Goal: Transaction & Acquisition: Book appointment/travel/reservation

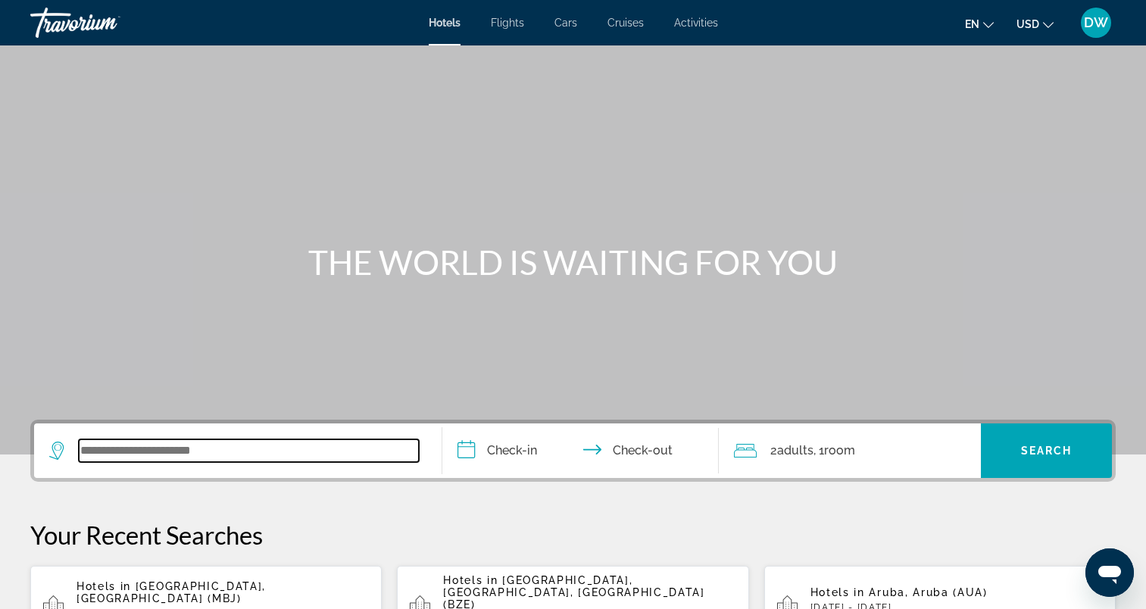
click at [120, 448] on input "Search widget" at bounding box center [249, 450] width 340 height 23
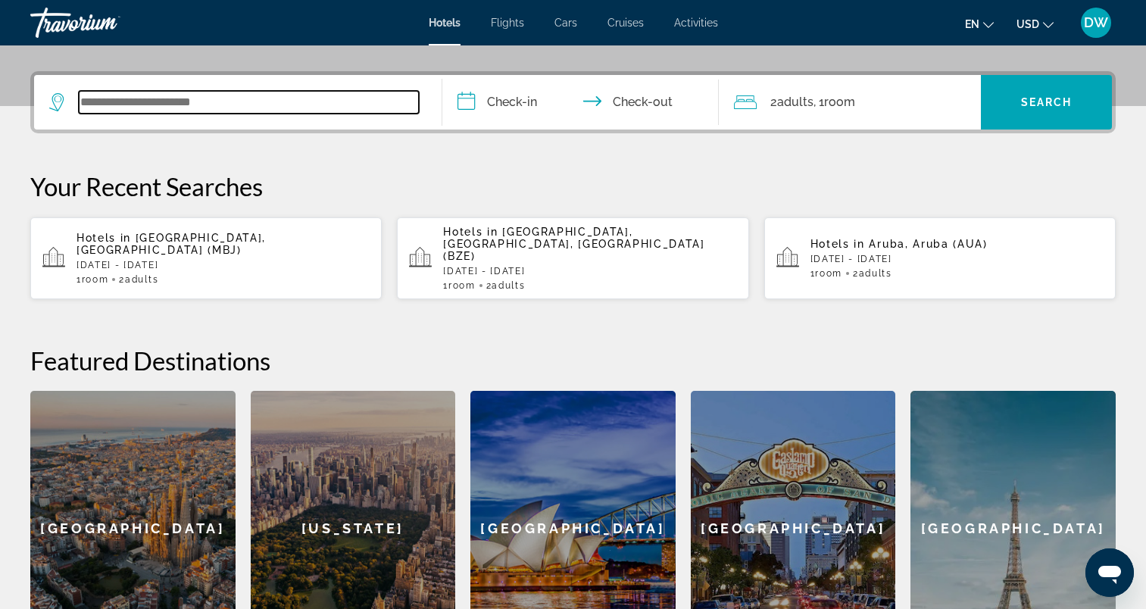
scroll to position [370, 0]
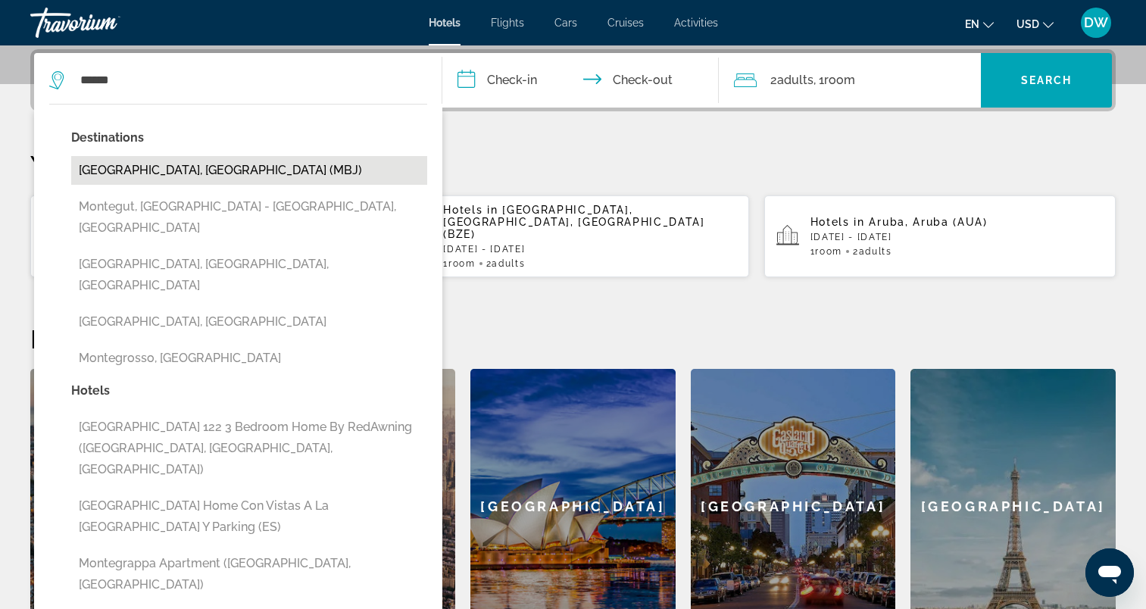
click at [210, 162] on button "[GEOGRAPHIC_DATA], [GEOGRAPHIC_DATA] (MBJ)" at bounding box center [249, 170] width 356 height 29
type input "**********"
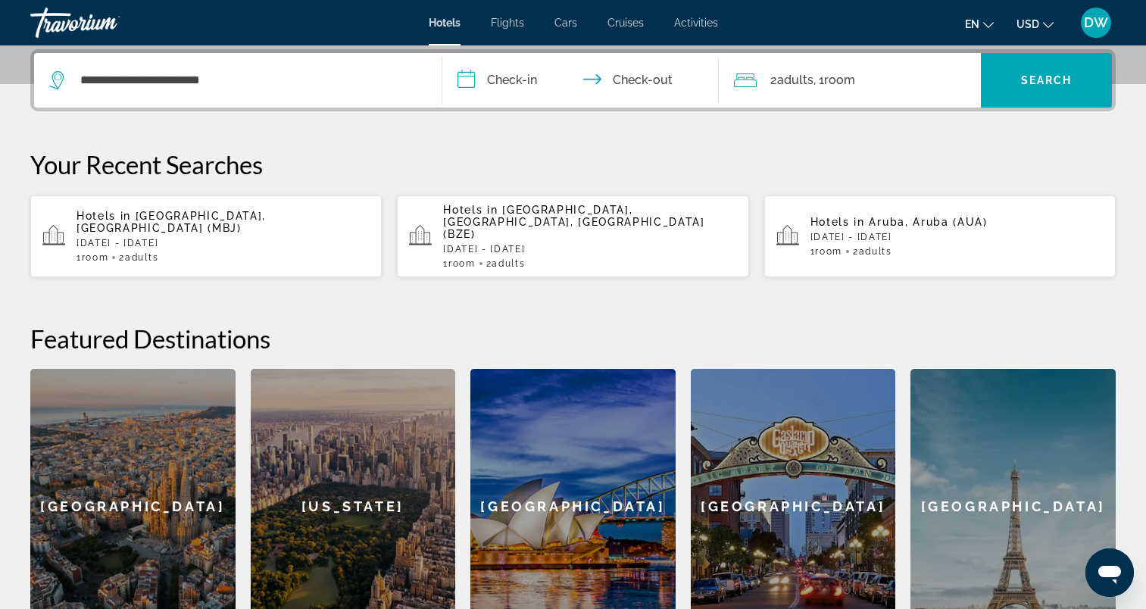
click at [509, 80] on input "**********" at bounding box center [583, 82] width 283 height 59
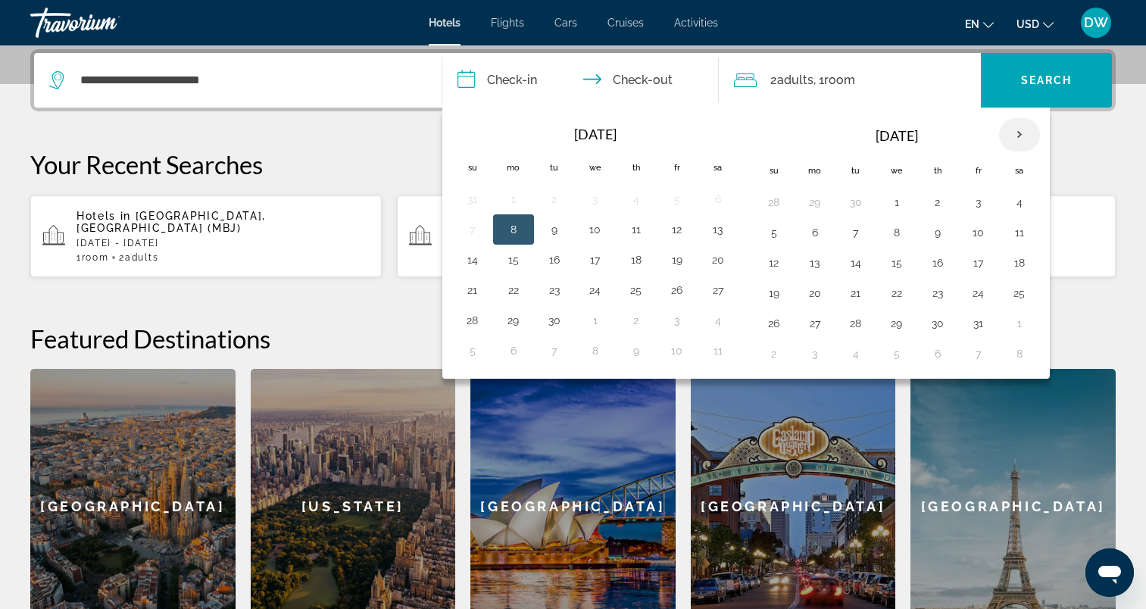
click at [1018, 137] on th "Next month" at bounding box center [1019, 134] width 41 height 33
click at [935, 262] on button "13" at bounding box center [938, 262] width 24 height 21
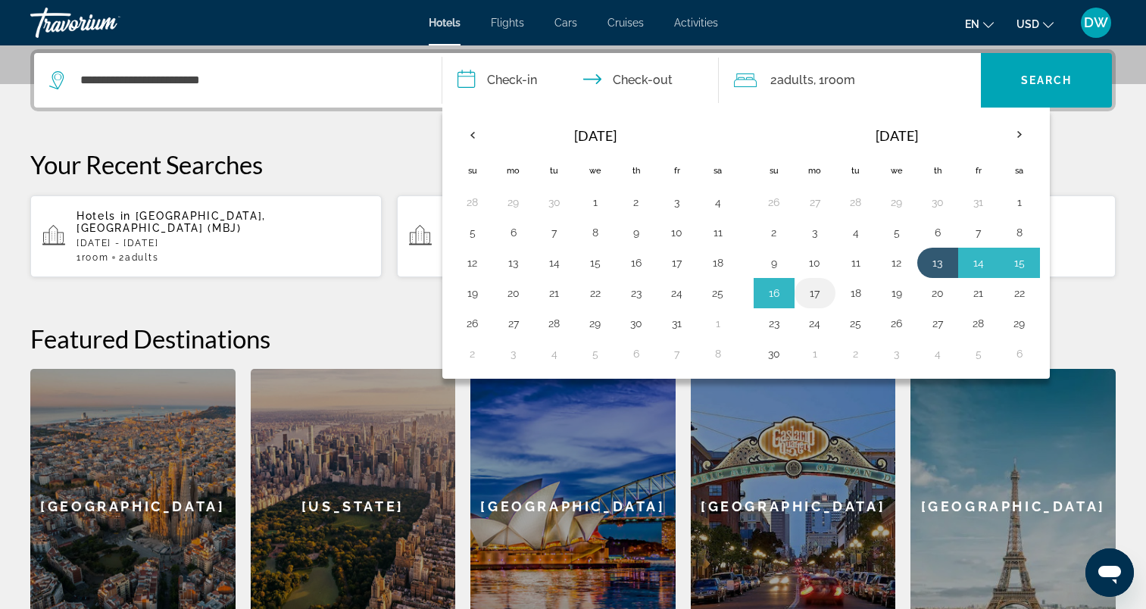
click at [814, 295] on button "17" at bounding box center [815, 293] width 24 height 21
type input "**********"
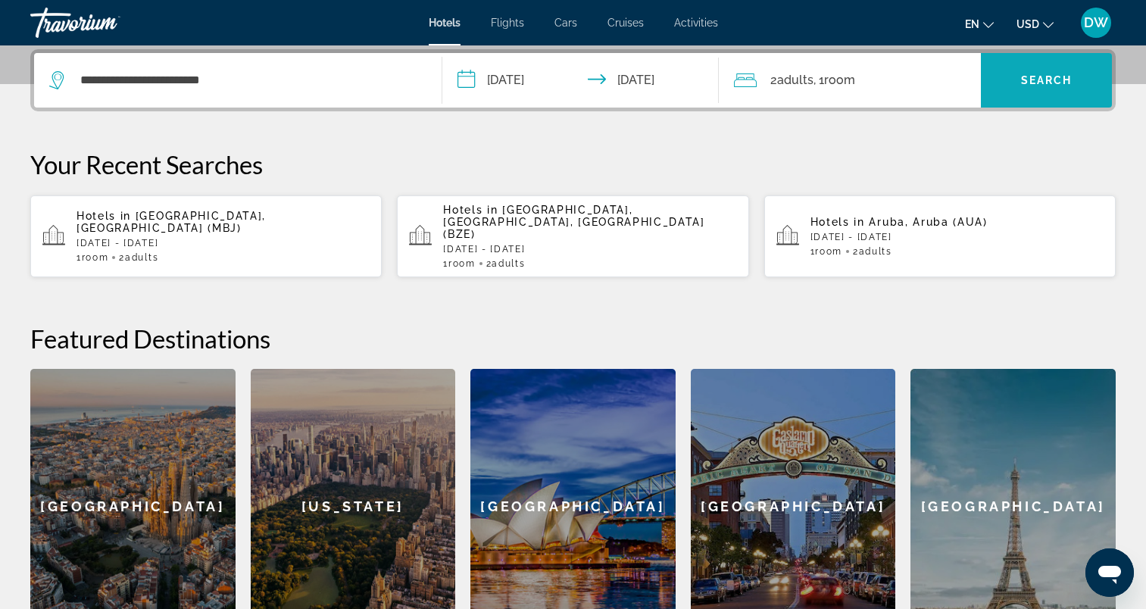
click at [1041, 80] on span "Search" at bounding box center [1047, 80] width 52 height 12
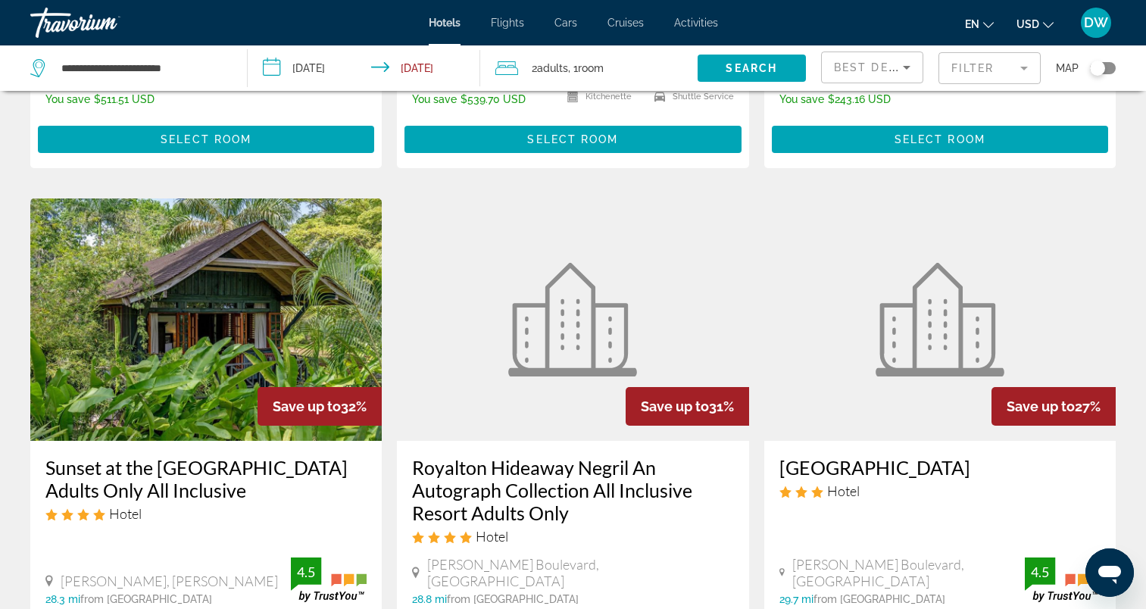
scroll to position [151, 0]
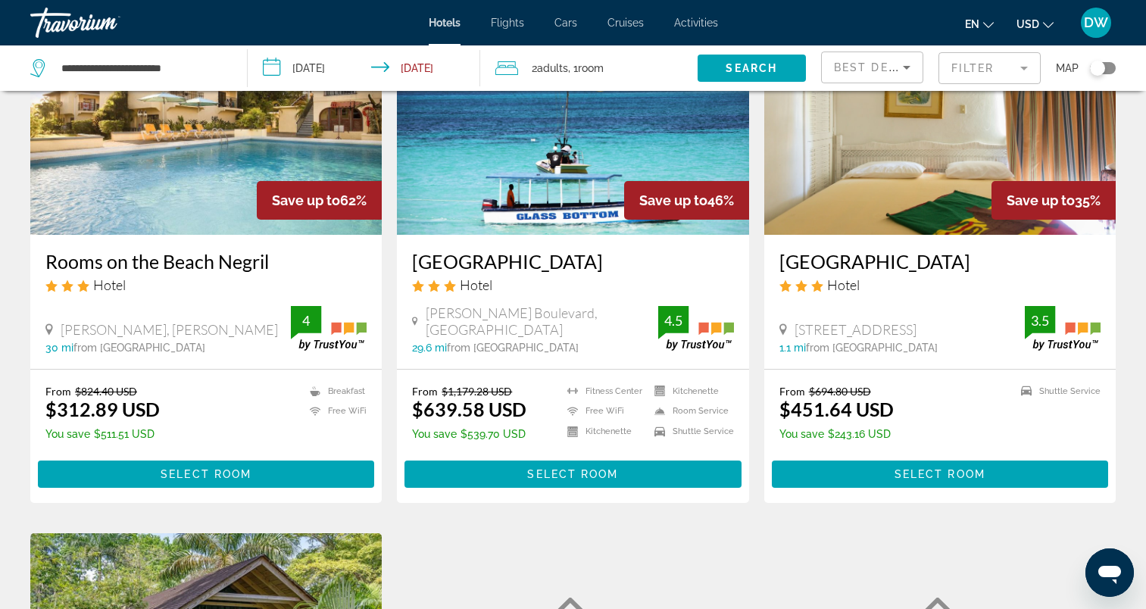
click at [510, 152] on img "Main content" at bounding box center [572, 113] width 351 height 242
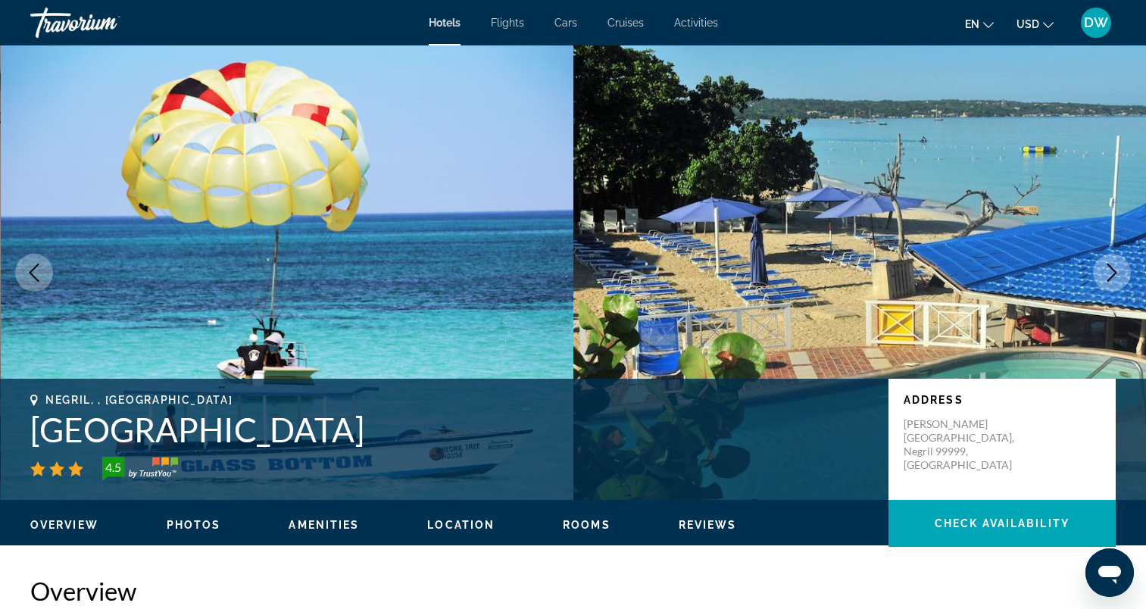
click at [1113, 268] on icon "Next image" at bounding box center [1112, 273] width 18 height 18
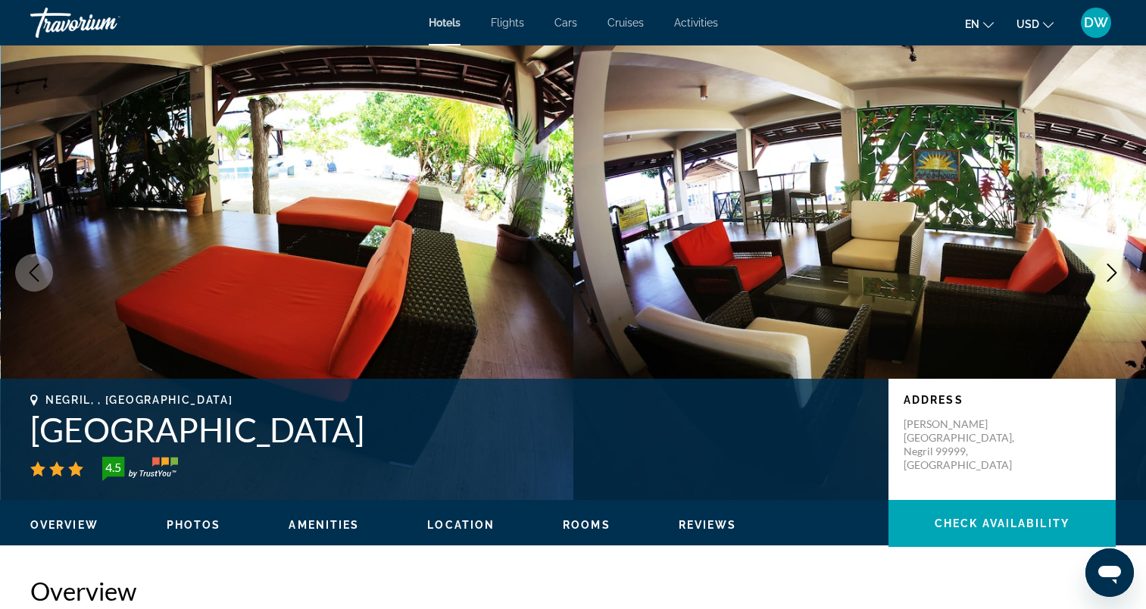
click at [1113, 268] on icon "Next image" at bounding box center [1112, 273] width 18 height 18
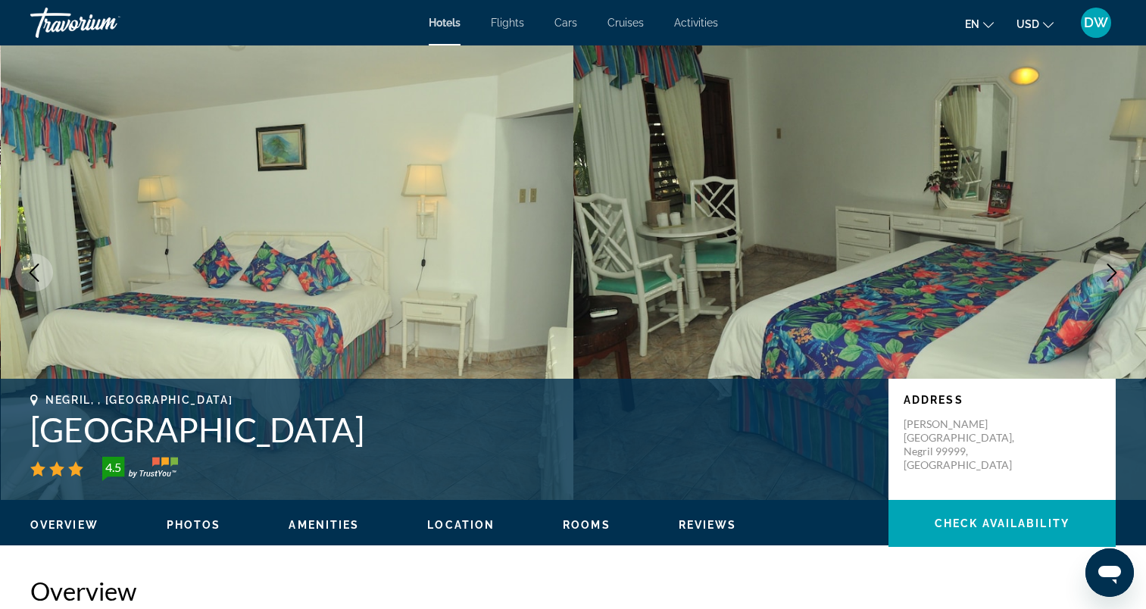
click at [1113, 268] on icon "Next image" at bounding box center [1112, 273] width 18 height 18
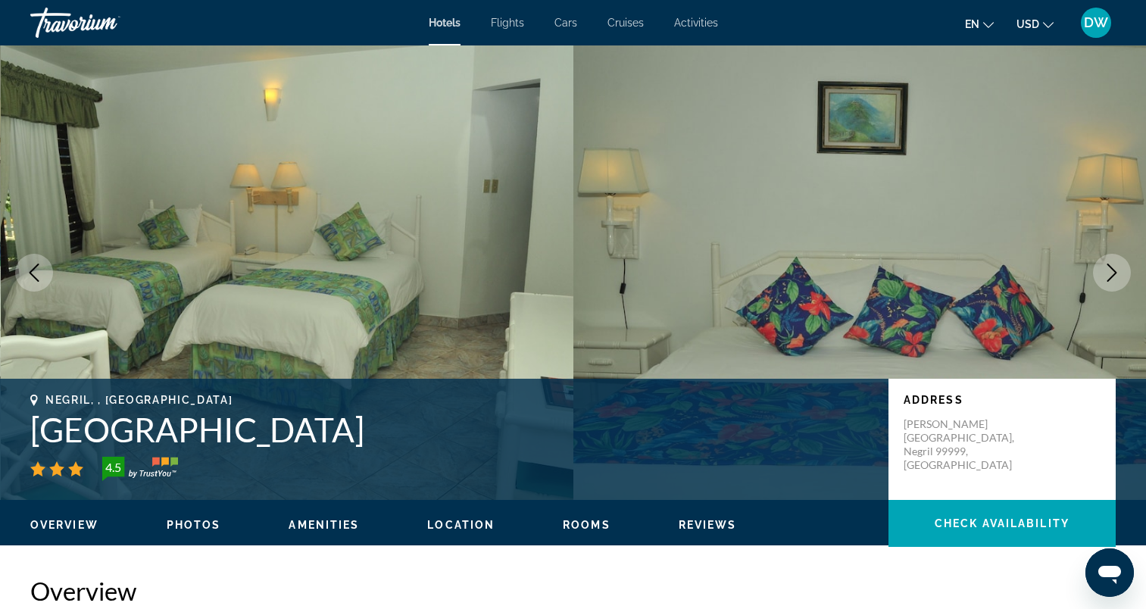
click at [1113, 268] on icon "Next image" at bounding box center [1112, 273] width 18 height 18
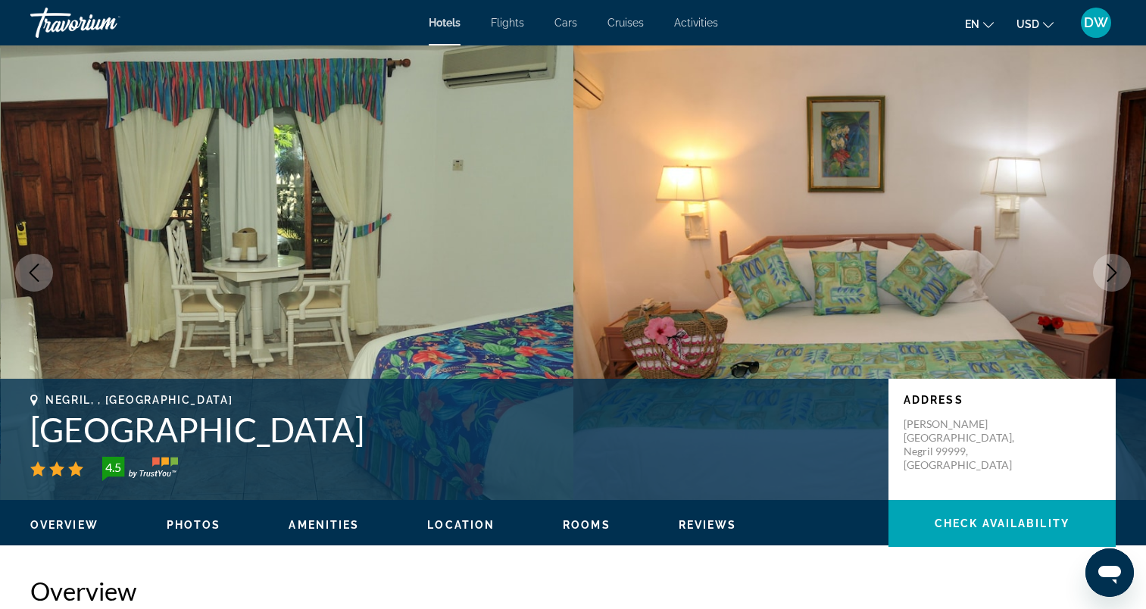
click at [1113, 268] on icon "Next image" at bounding box center [1112, 273] width 18 height 18
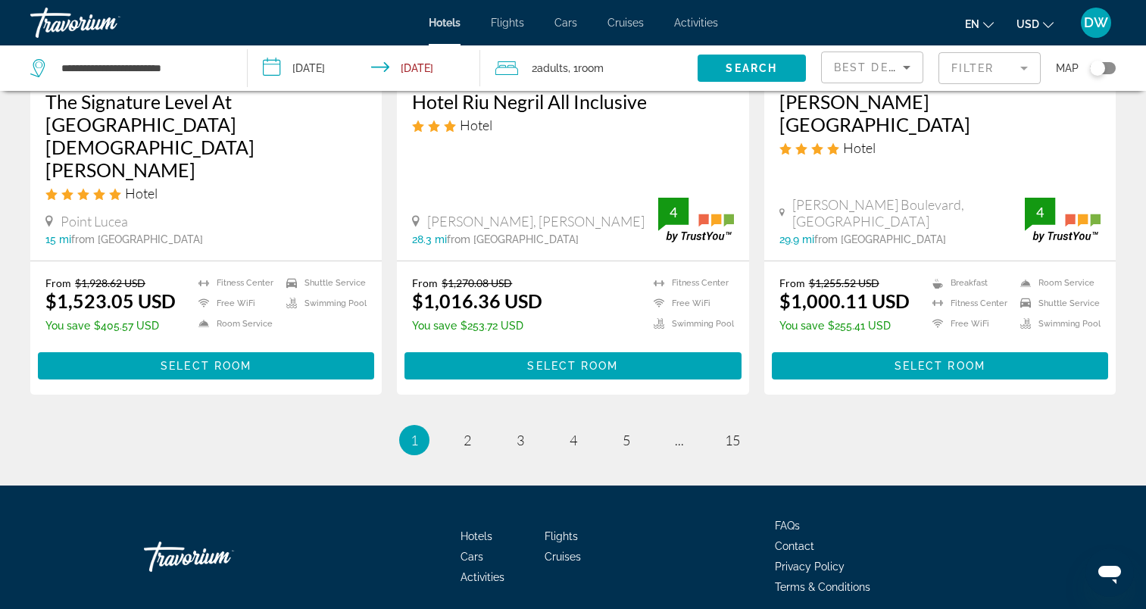
scroll to position [1599, 0]
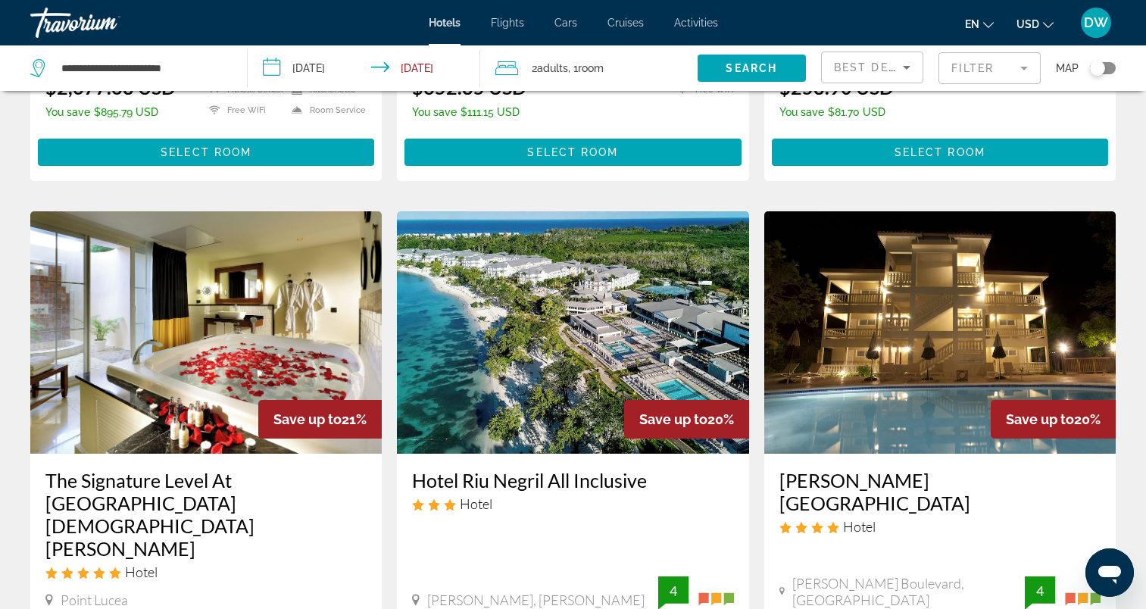
click at [511, 211] on img "Main content" at bounding box center [572, 332] width 351 height 242
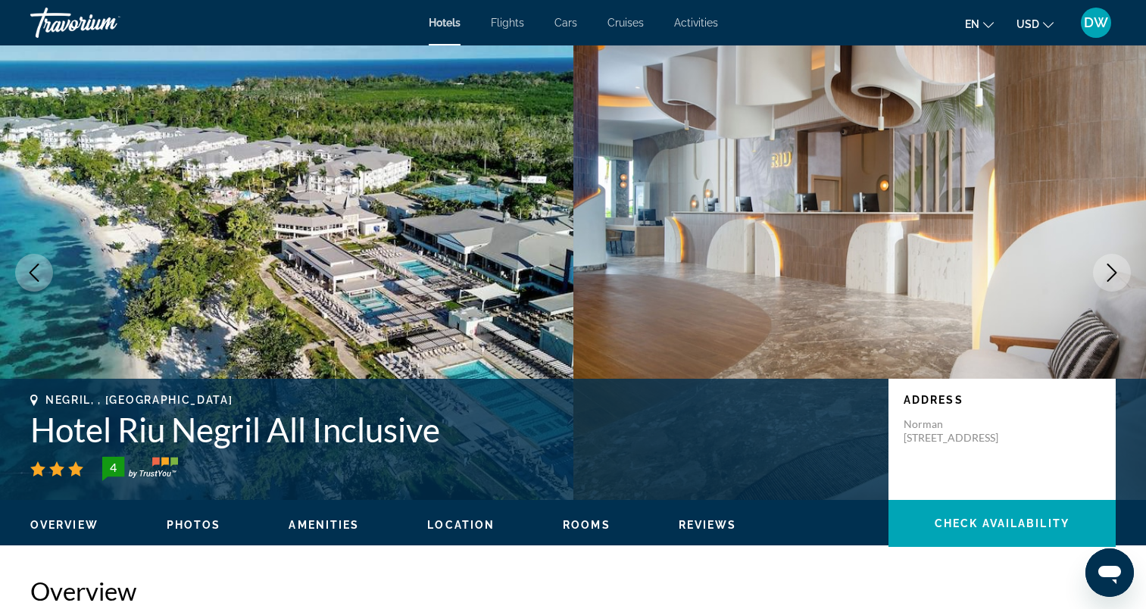
click at [1105, 273] on icon "Next image" at bounding box center [1112, 273] width 18 height 18
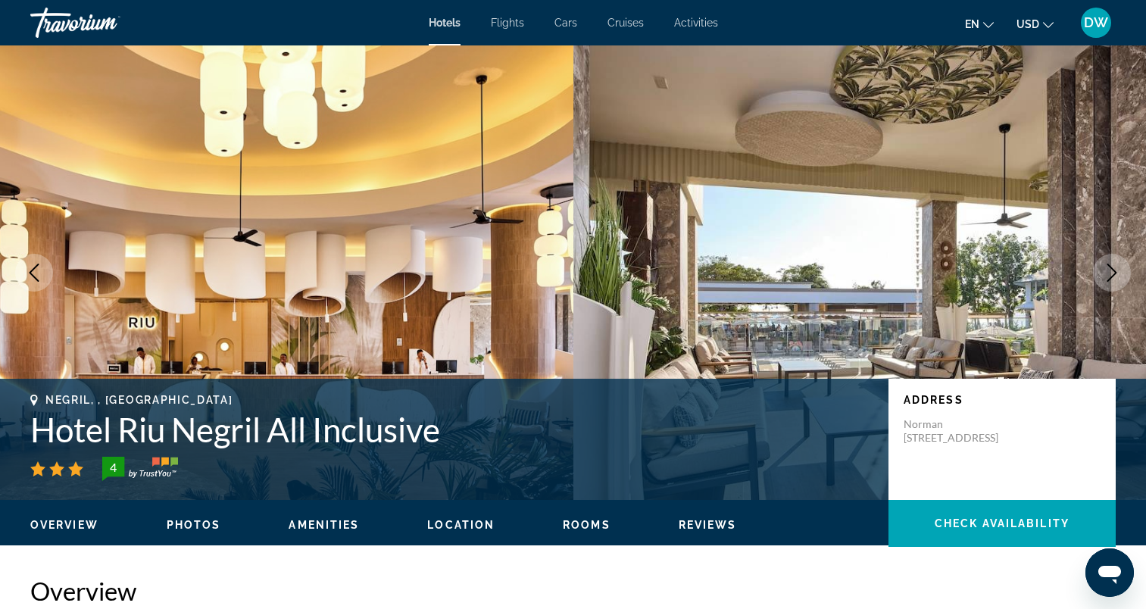
click at [1105, 273] on icon "Next image" at bounding box center [1112, 273] width 18 height 18
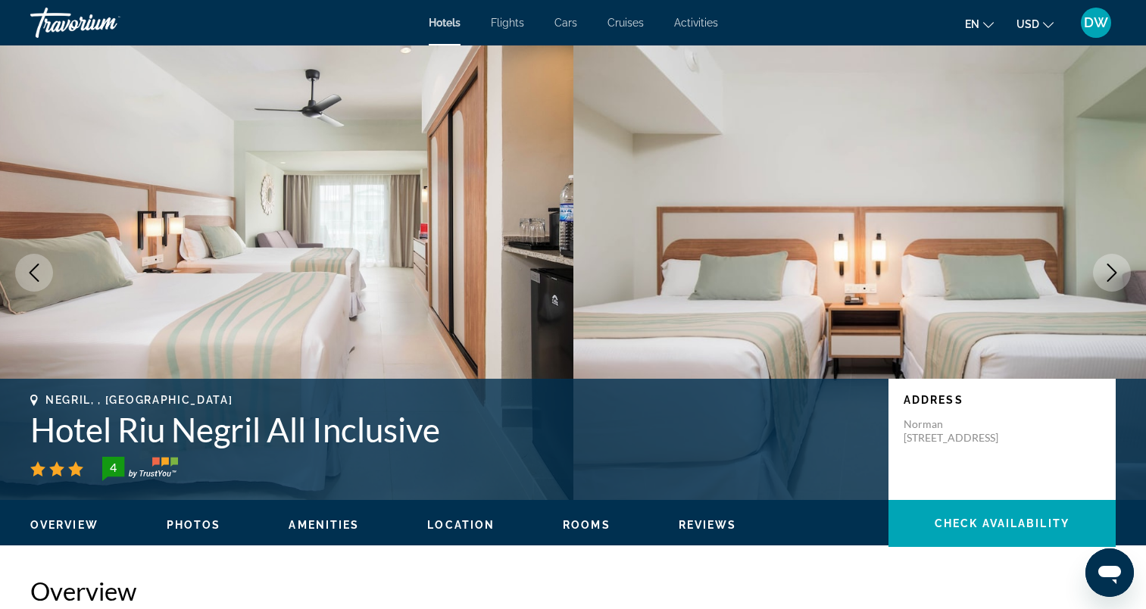
click at [1105, 273] on icon "Next image" at bounding box center [1112, 273] width 18 height 18
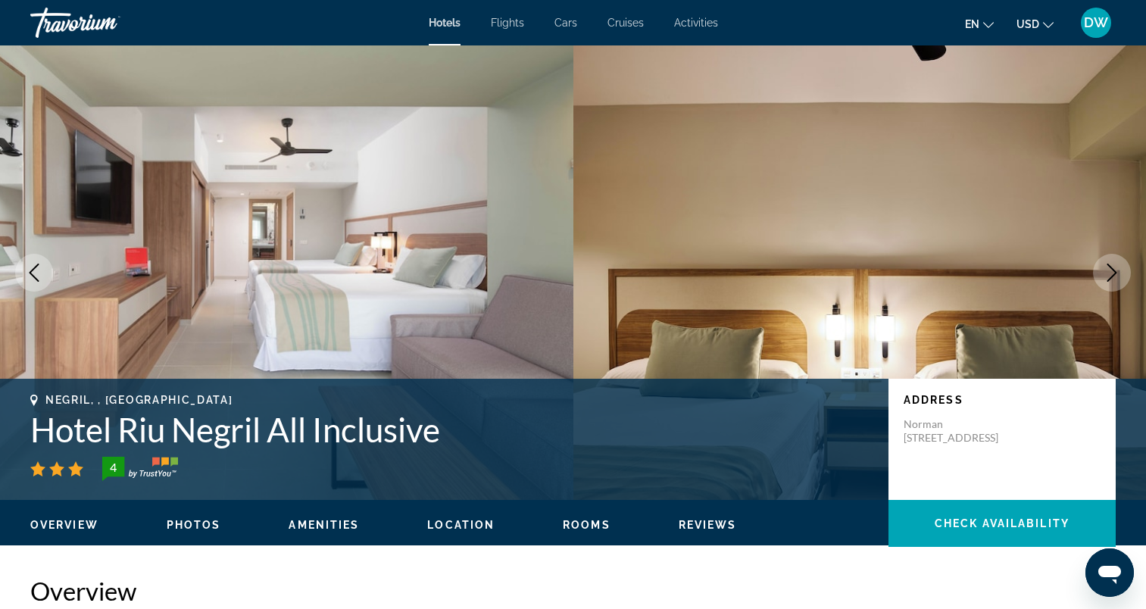
click at [1105, 273] on icon "Next image" at bounding box center [1112, 273] width 18 height 18
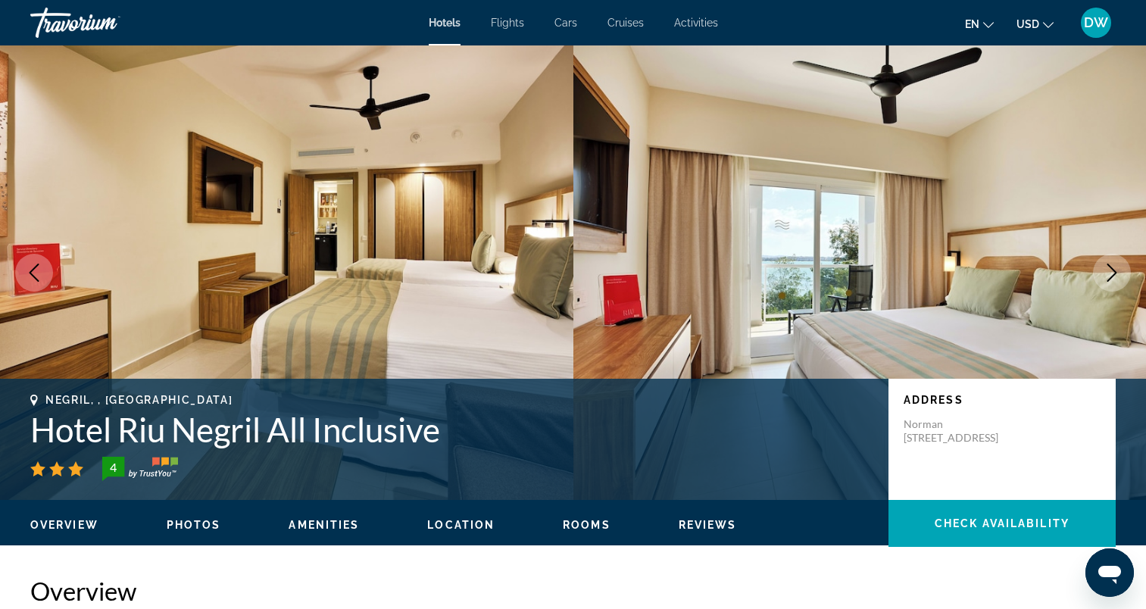
click at [1105, 273] on icon "Next image" at bounding box center [1112, 273] width 18 height 18
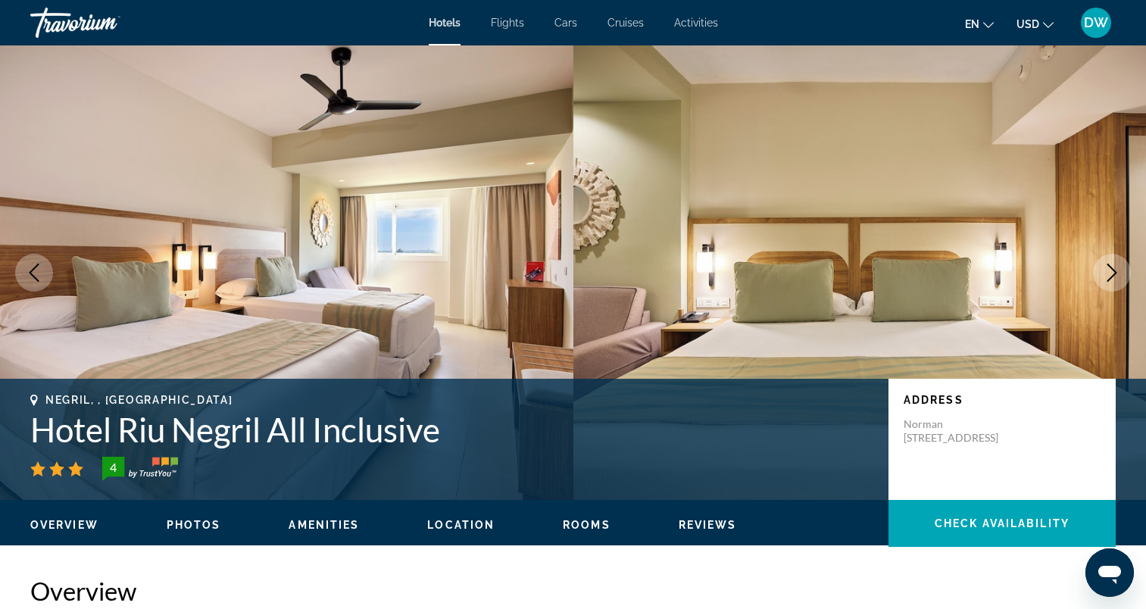
click at [1105, 273] on icon "Next image" at bounding box center [1112, 273] width 18 height 18
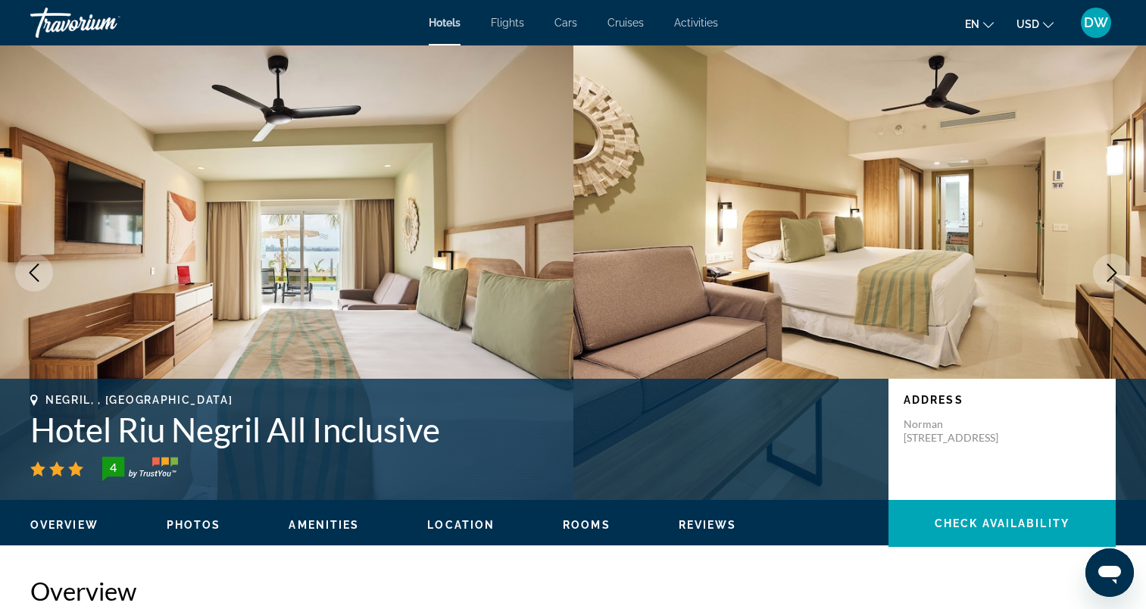
click at [1105, 273] on icon "Next image" at bounding box center [1112, 273] width 18 height 18
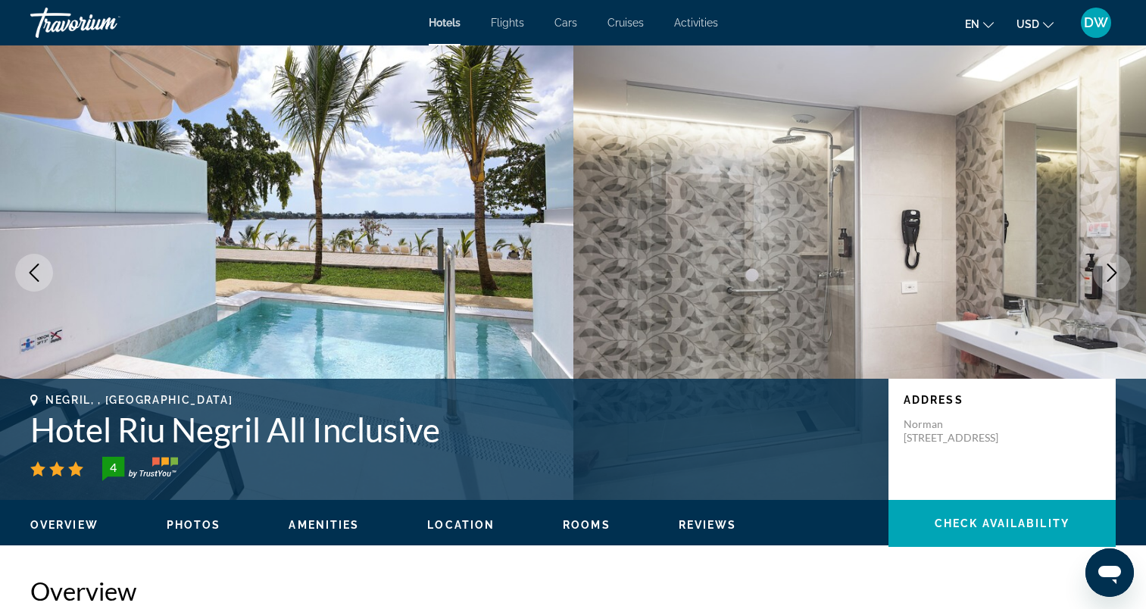
click at [1105, 273] on icon "Next image" at bounding box center [1112, 273] width 18 height 18
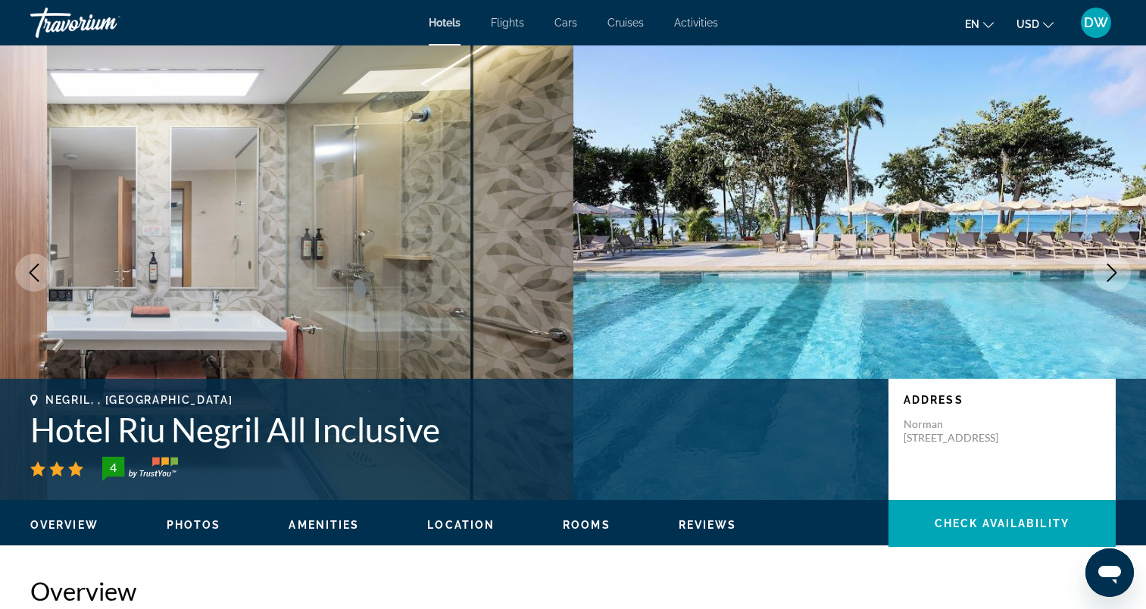
click at [1105, 273] on icon "Next image" at bounding box center [1112, 273] width 18 height 18
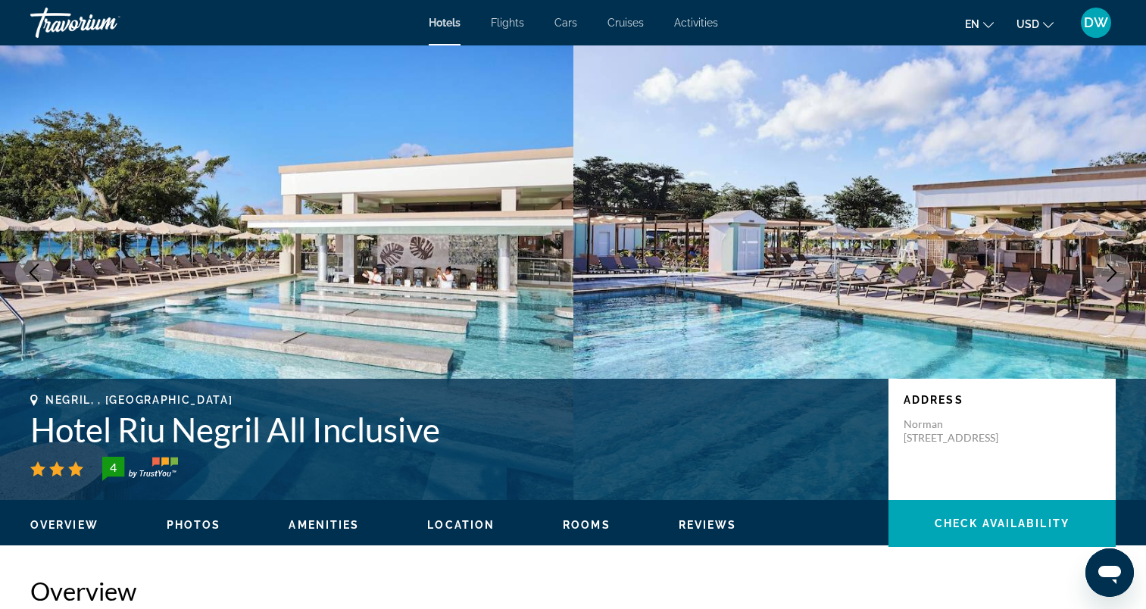
drag, startPoint x: 1105, startPoint y: 273, endPoint x: 1104, endPoint y: 283, distance: 9.1
click at [1104, 283] on button "Next image" at bounding box center [1112, 273] width 38 height 38
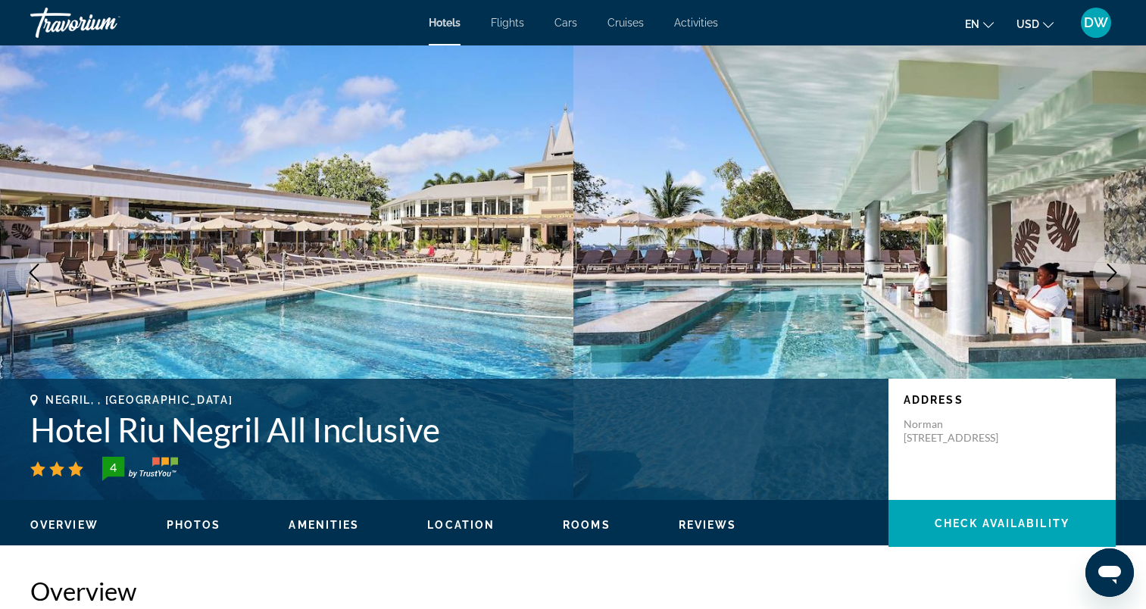
click at [1103, 285] on button "Next image" at bounding box center [1112, 273] width 38 height 38
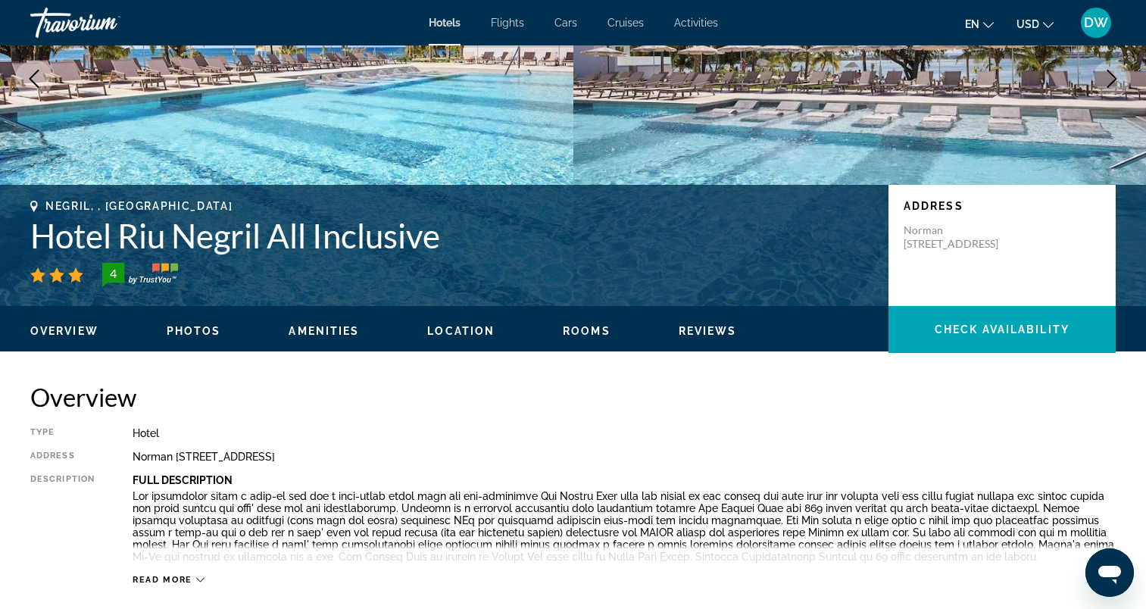
scroll to position [227, 0]
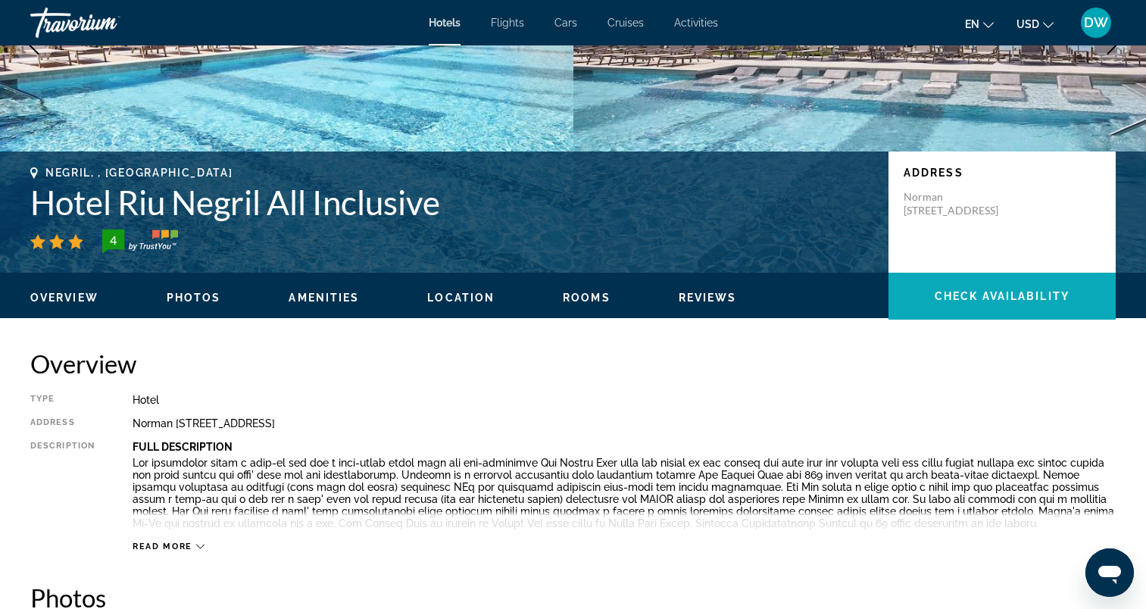
click at [955, 285] on span "Main content" at bounding box center [1001, 296] width 227 height 36
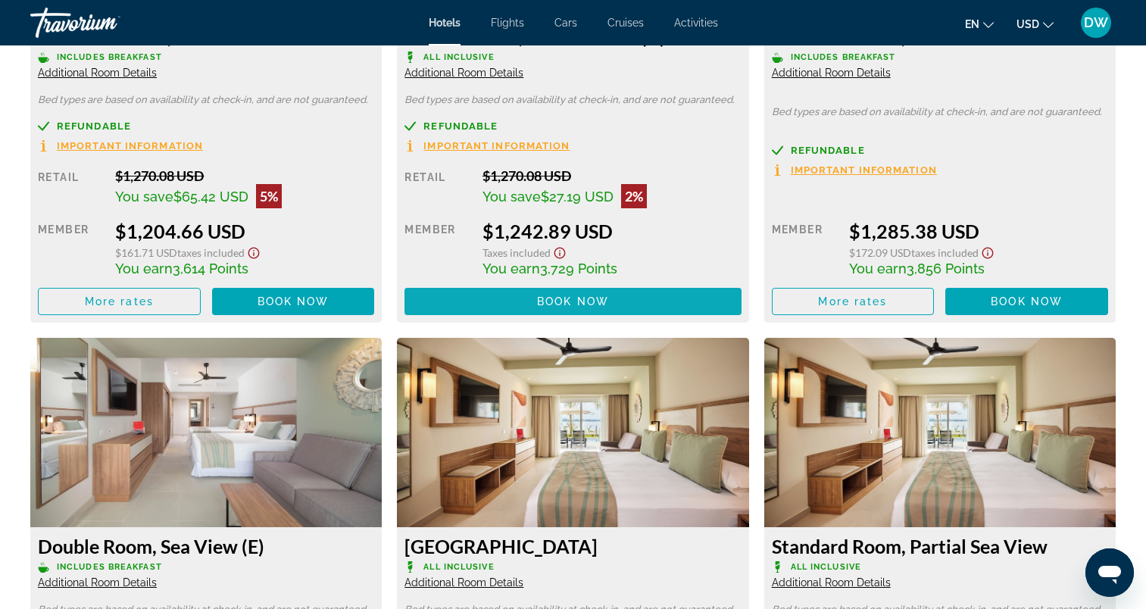
scroll to position [2426, 0]
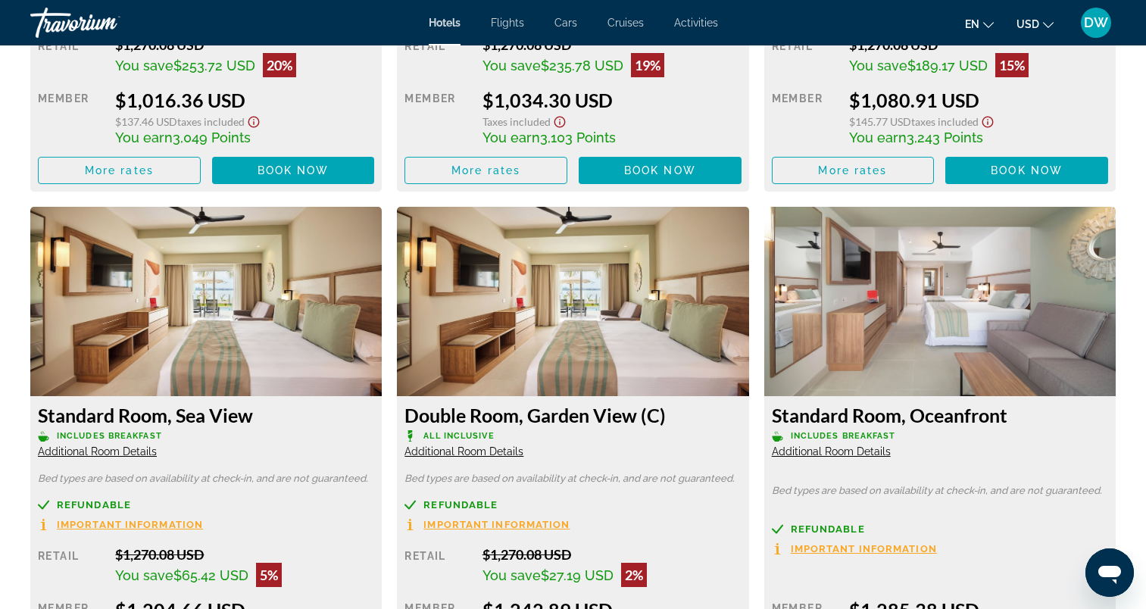
click at [897, 281] on img "Main content" at bounding box center [939, 301] width 351 height 189
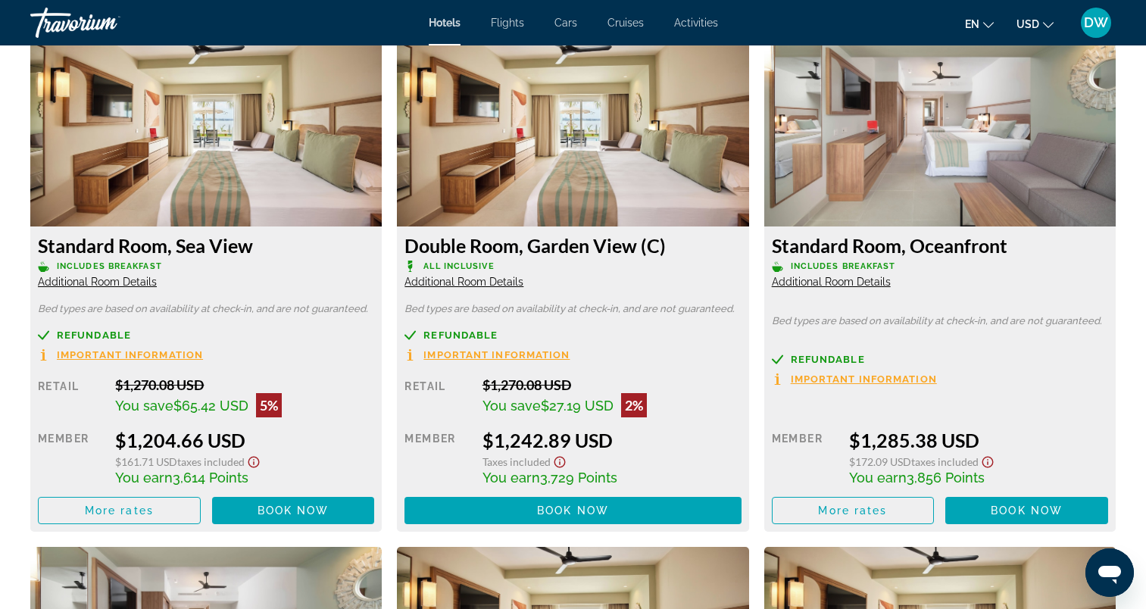
scroll to position [2577, 0]
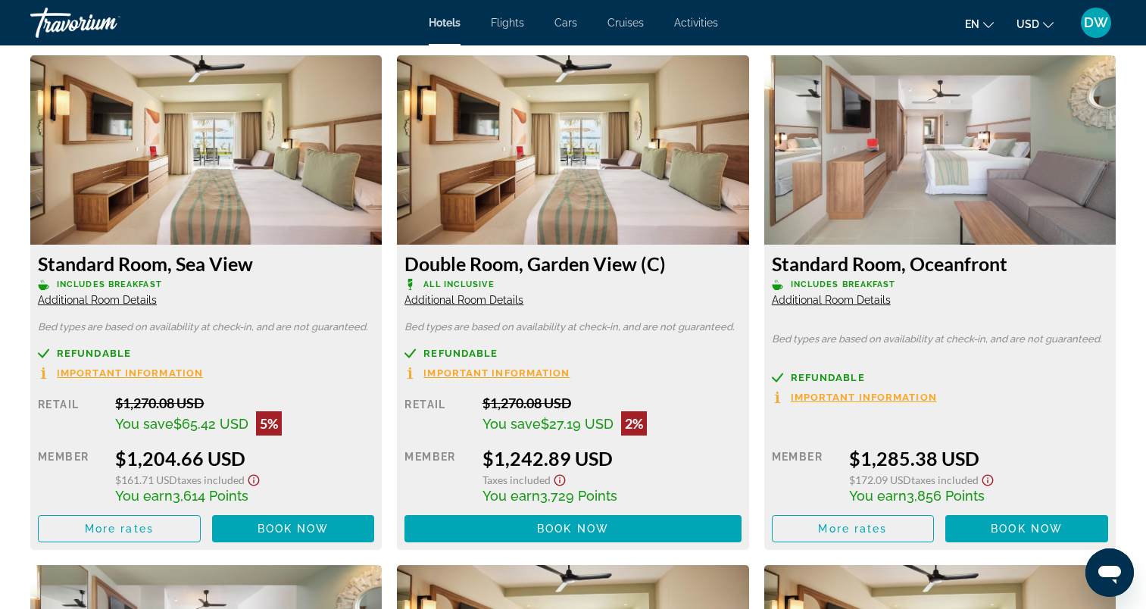
click at [823, 299] on span "Additional Room Details" at bounding box center [831, 300] width 119 height 12
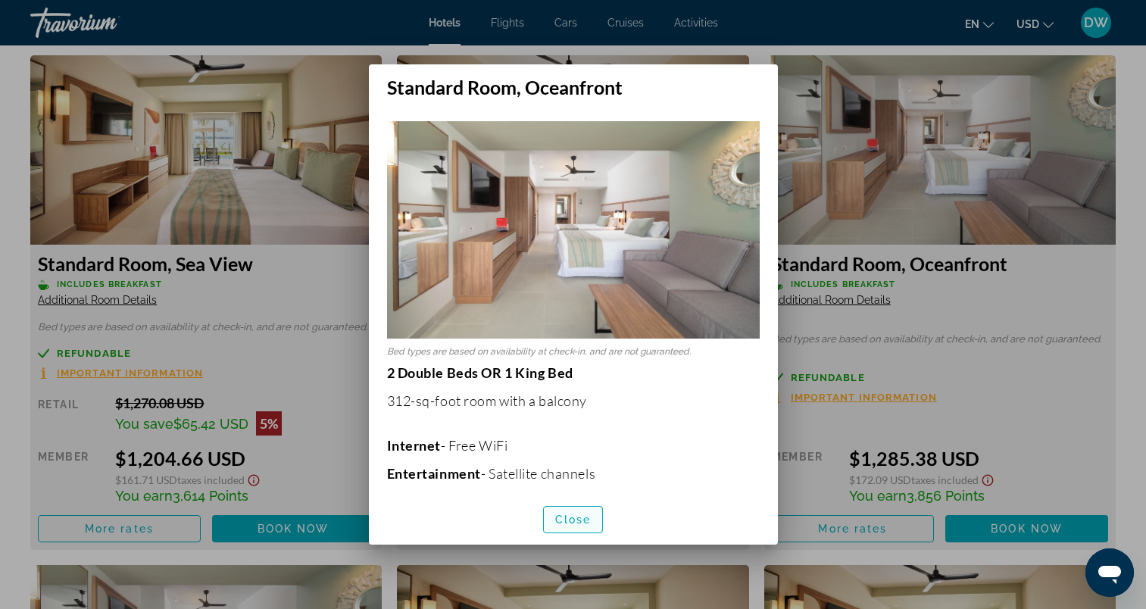
click at [572, 517] on span "Close" at bounding box center [573, 519] width 36 height 12
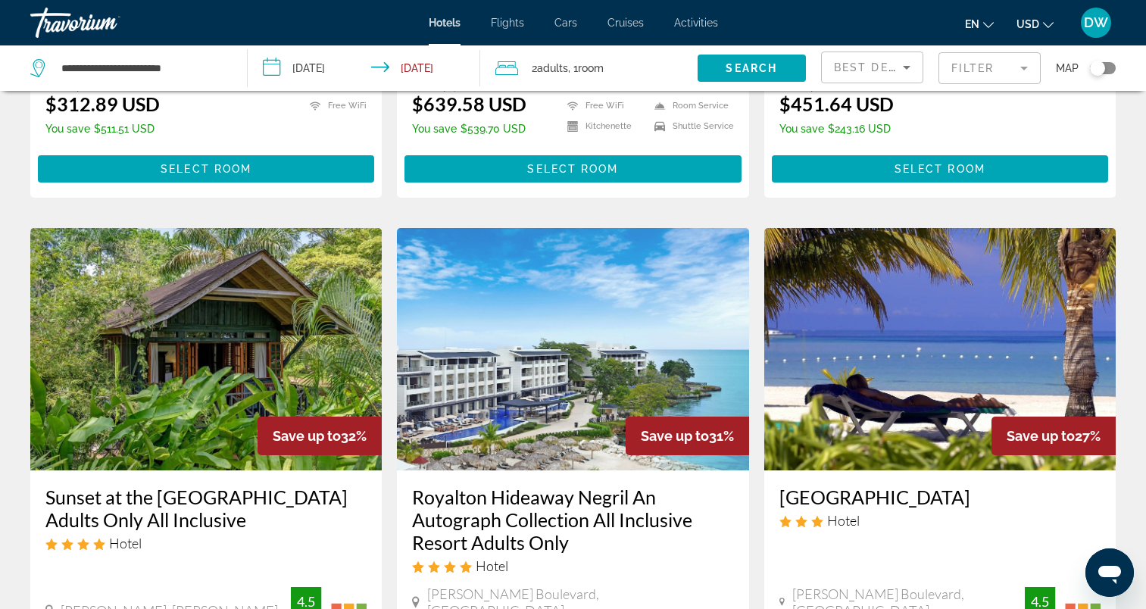
scroll to position [606, 0]
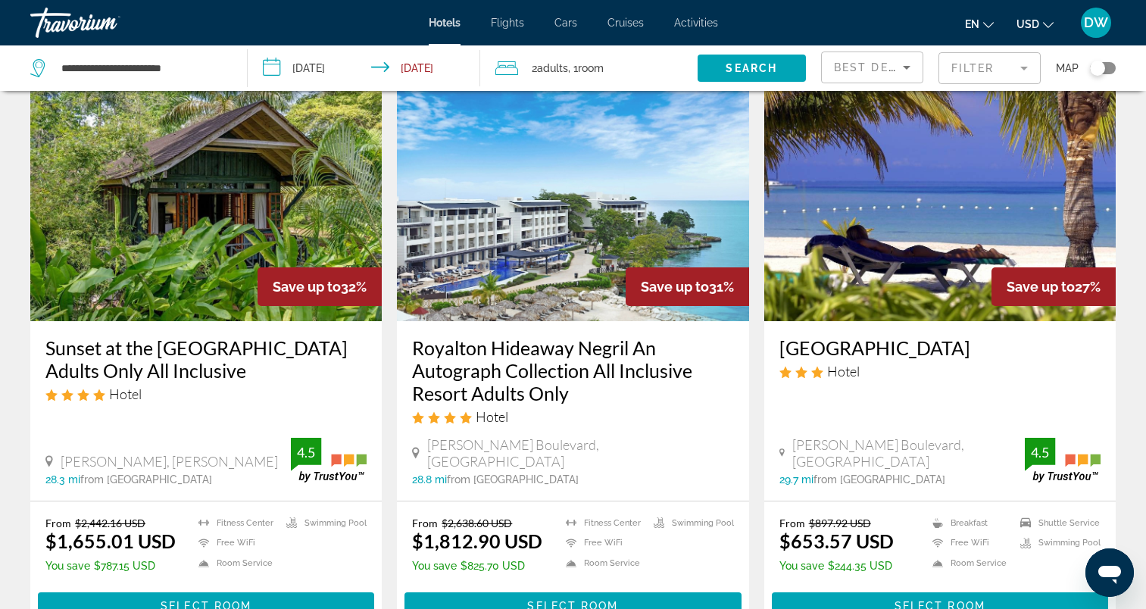
click at [499, 227] on img "Main content" at bounding box center [572, 200] width 351 height 242
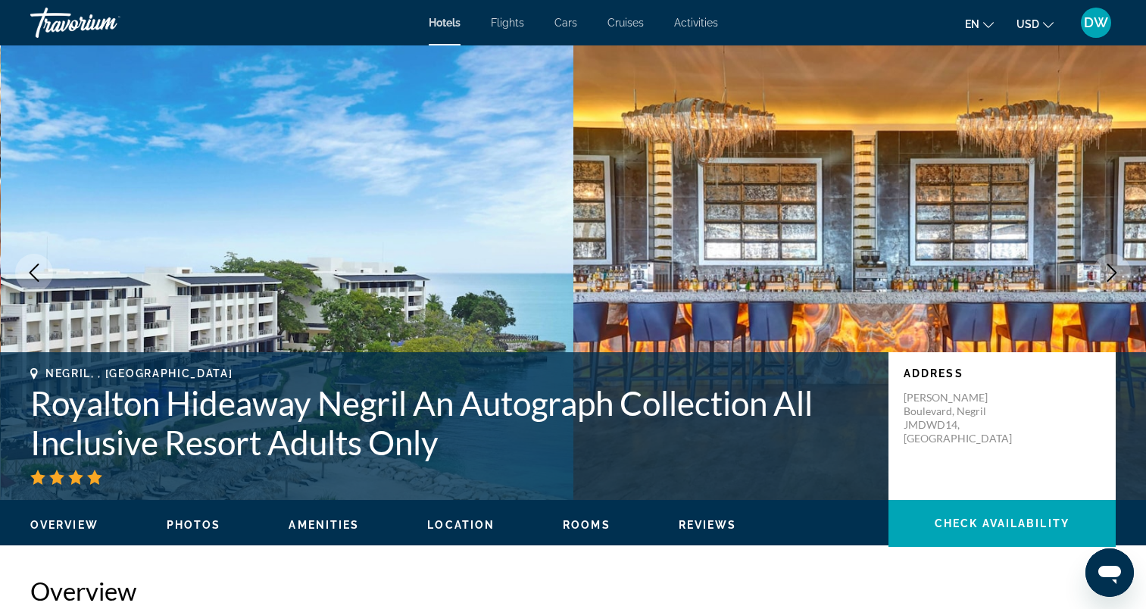
click at [1102, 275] on button "Next image" at bounding box center [1112, 273] width 38 height 38
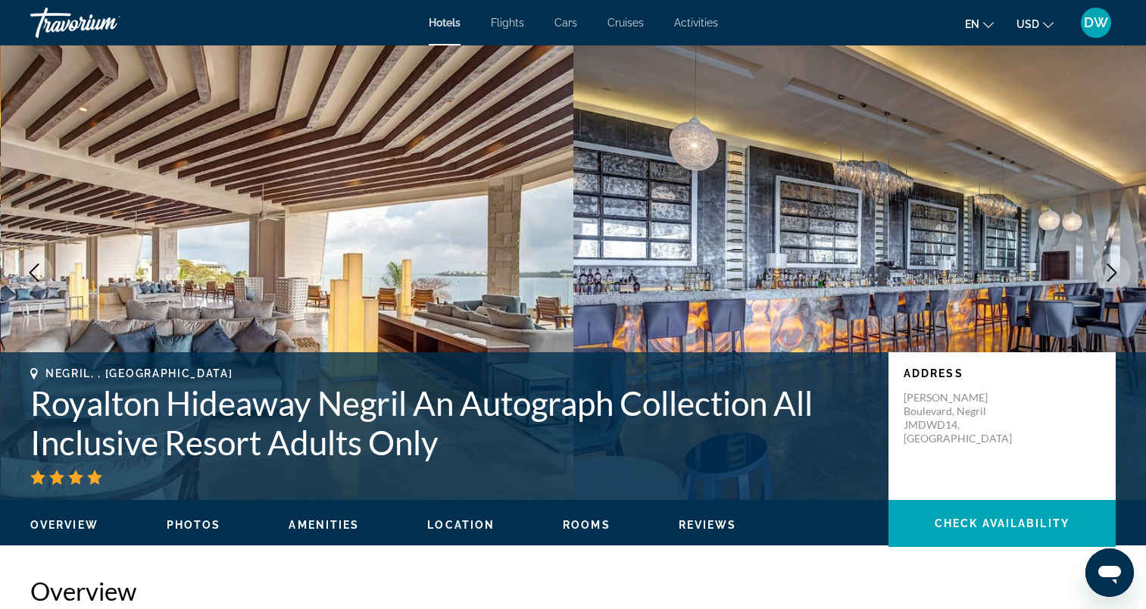
click at [1102, 275] on button "Next image" at bounding box center [1112, 273] width 38 height 38
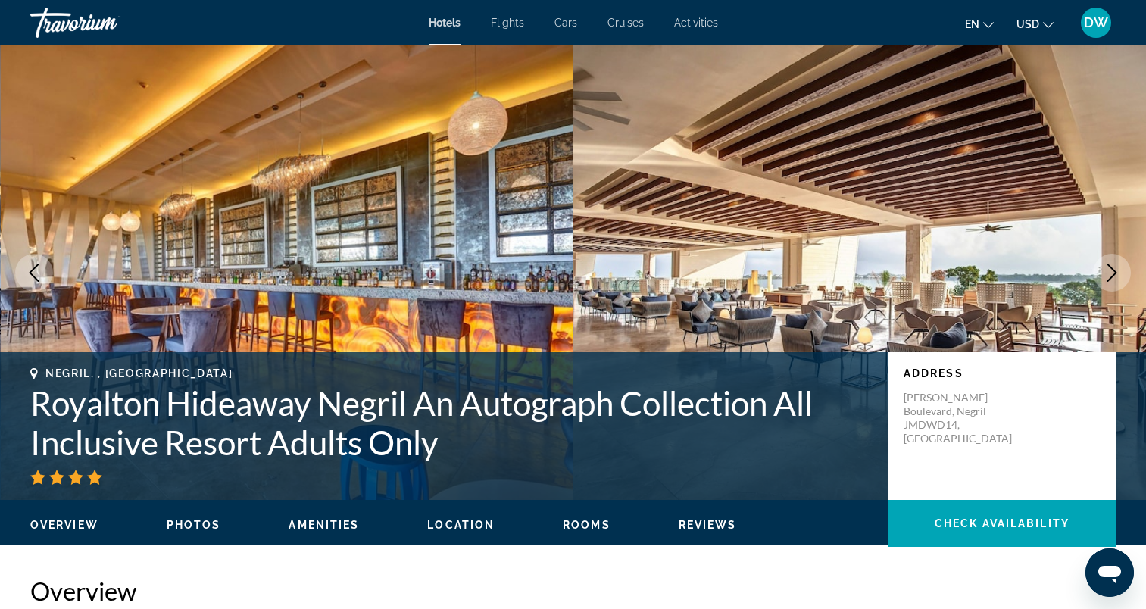
click at [1115, 277] on icon "Next image" at bounding box center [1112, 273] width 18 height 18
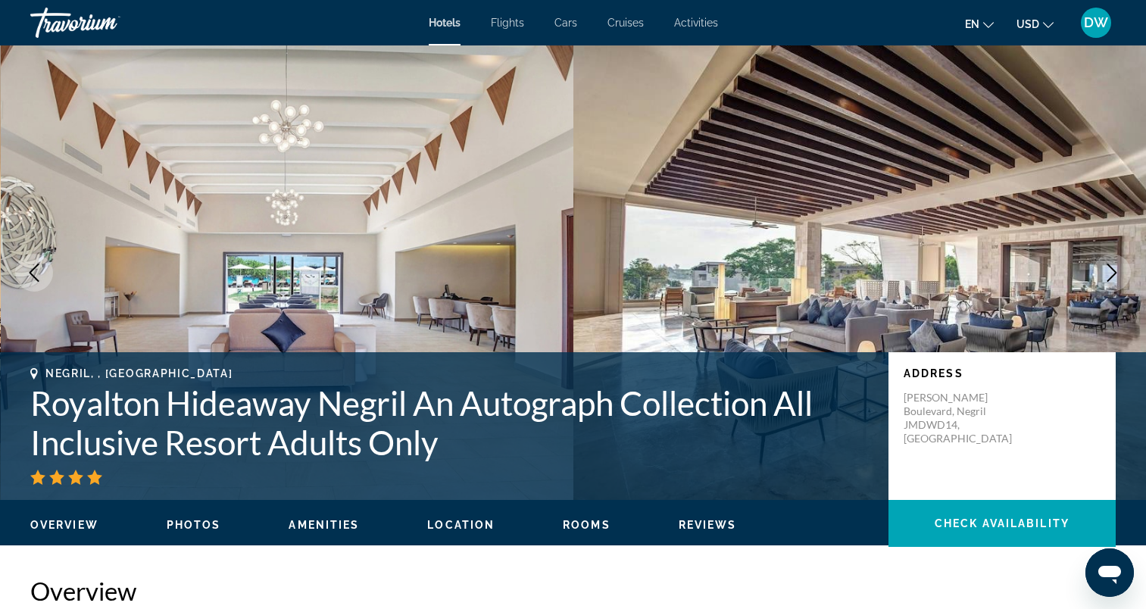
click at [1111, 276] on icon "Next image" at bounding box center [1112, 273] width 18 height 18
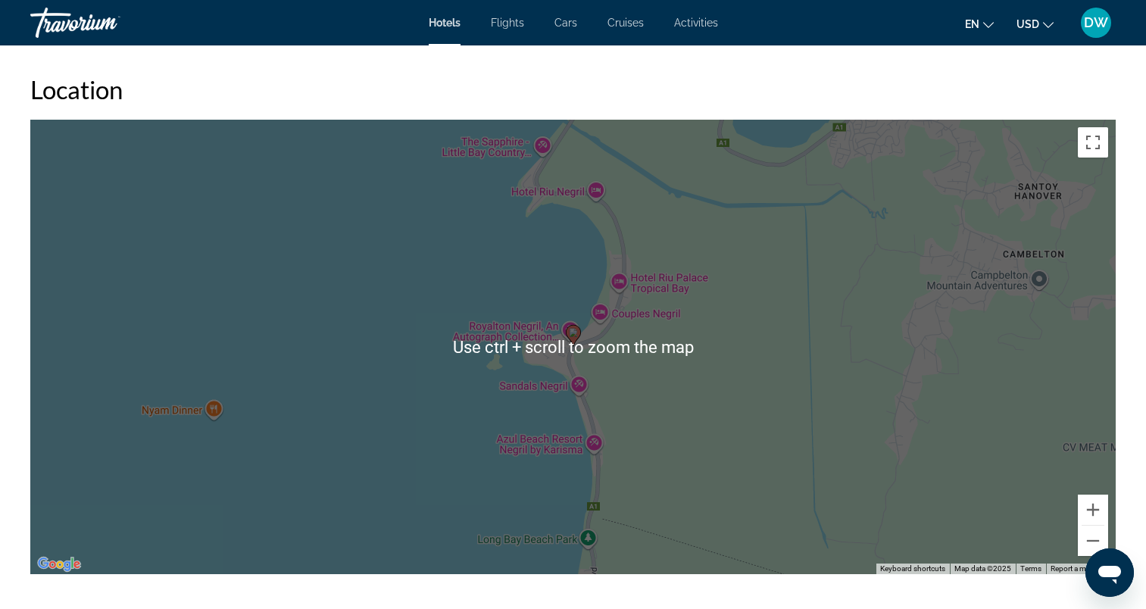
scroll to position [1363, 0]
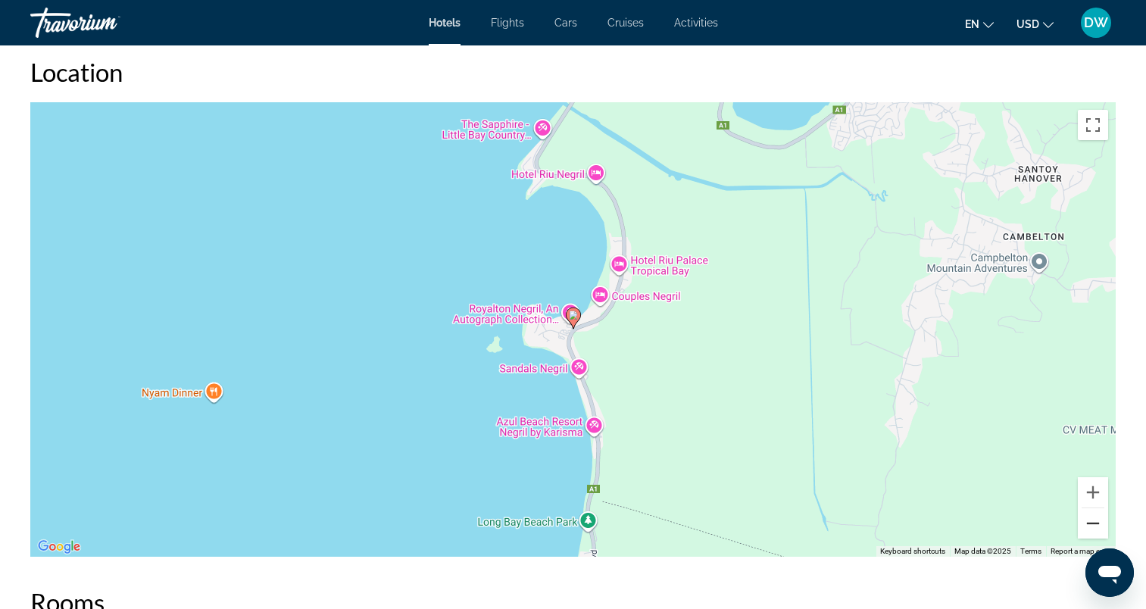
click at [1095, 527] on button "Zoom out" at bounding box center [1093, 523] width 30 height 30
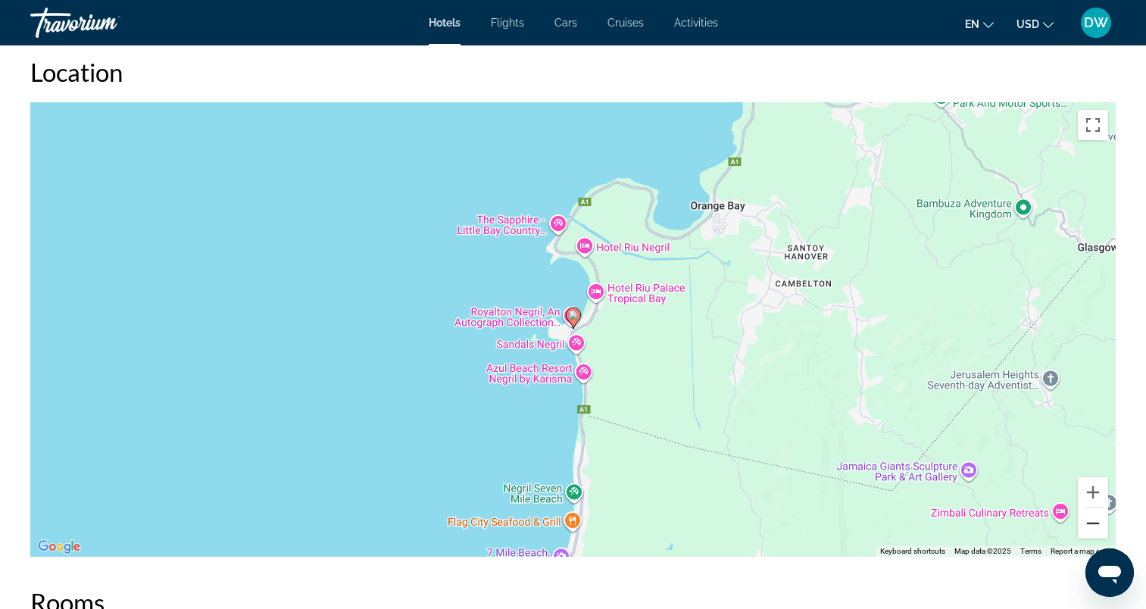
click at [1095, 527] on button "Zoom out" at bounding box center [1093, 523] width 30 height 30
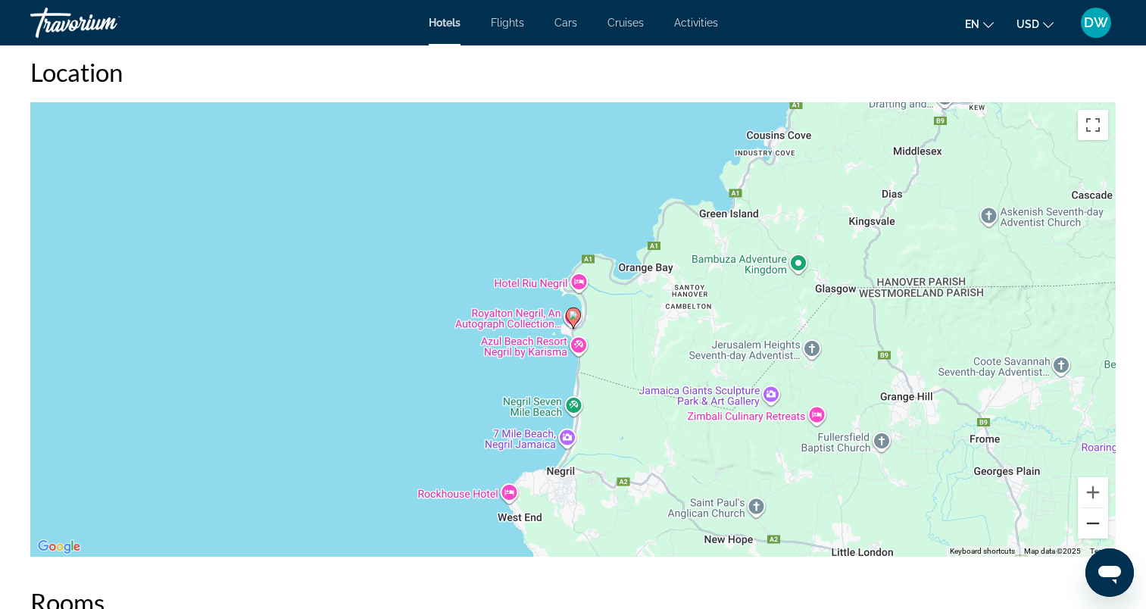
click at [1095, 527] on button "Zoom out" at bounding box center [1093, 523] width 30 height 30
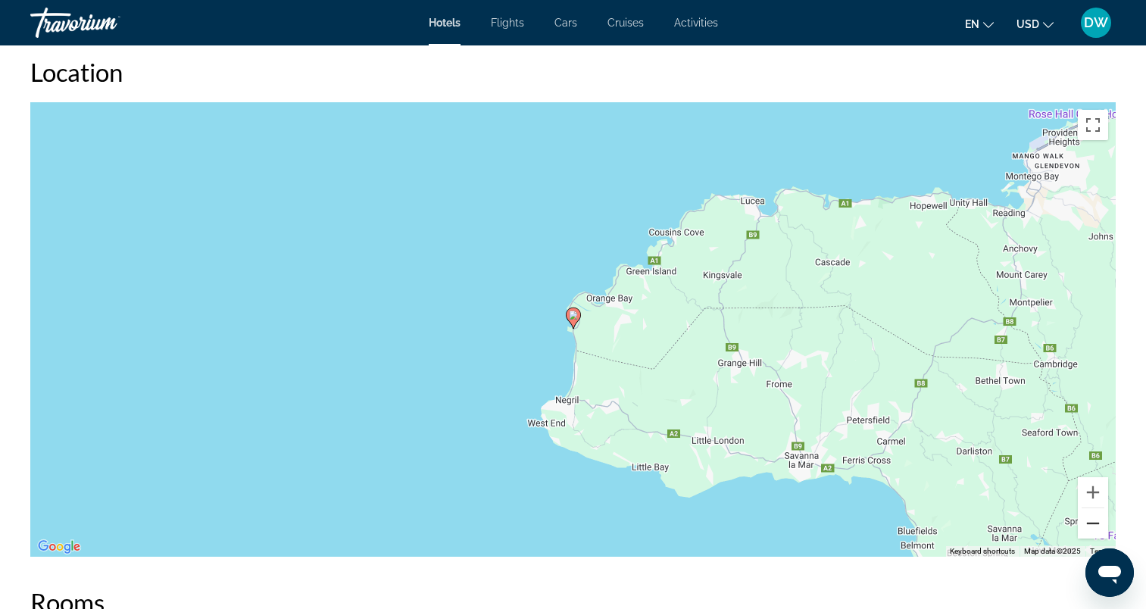
click at [1095, 527] on button "Zoom out" at bounding box center [1093, 523] width 30 height 30
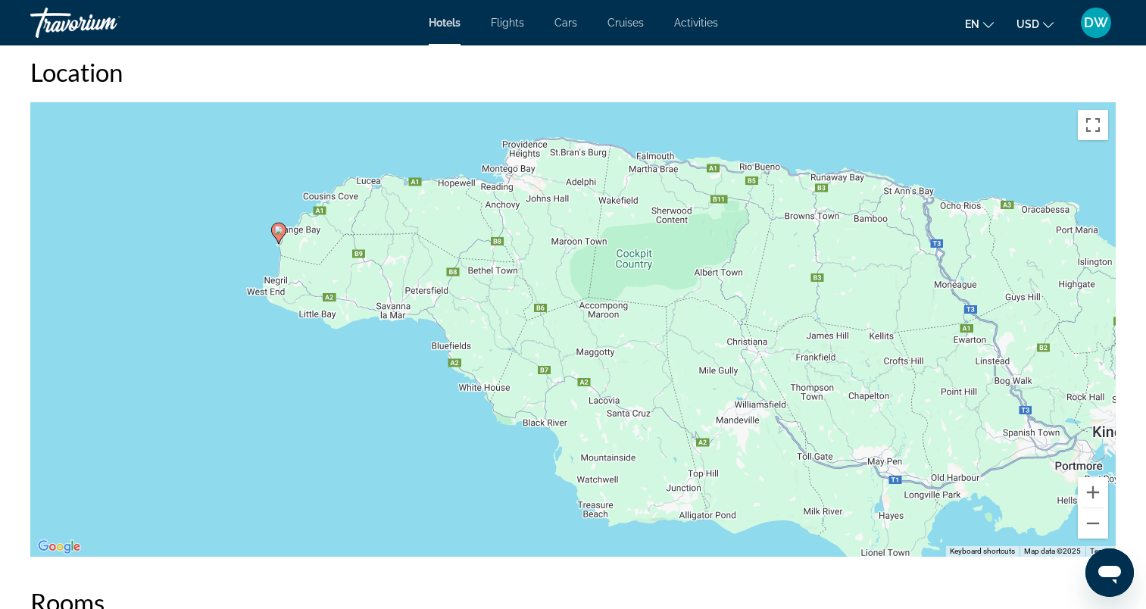
drag, startPoint x: 969, startPoint y: 384, endPoint x: 672, endPoint y: 299, distance: 309.5
click at [672, 299] on div "To activate drag with keyboard, press Alt + Enter. Once in keyboard drag state,…" at bounding box center [572, 329] width 1085 height 454
click at [1096, 535] on button "Zoom out" at bounding box center [1093, 523] width 30 height 30
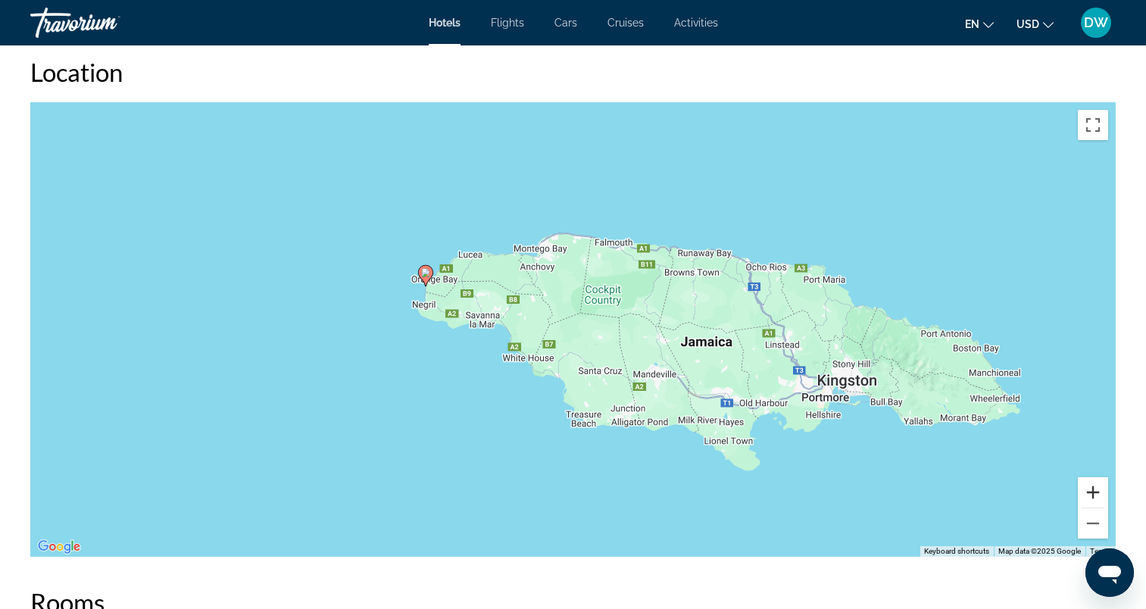
click at [1096, 498] on button "Zoom in" at bounding box center [1093, 492] width 30 height 30
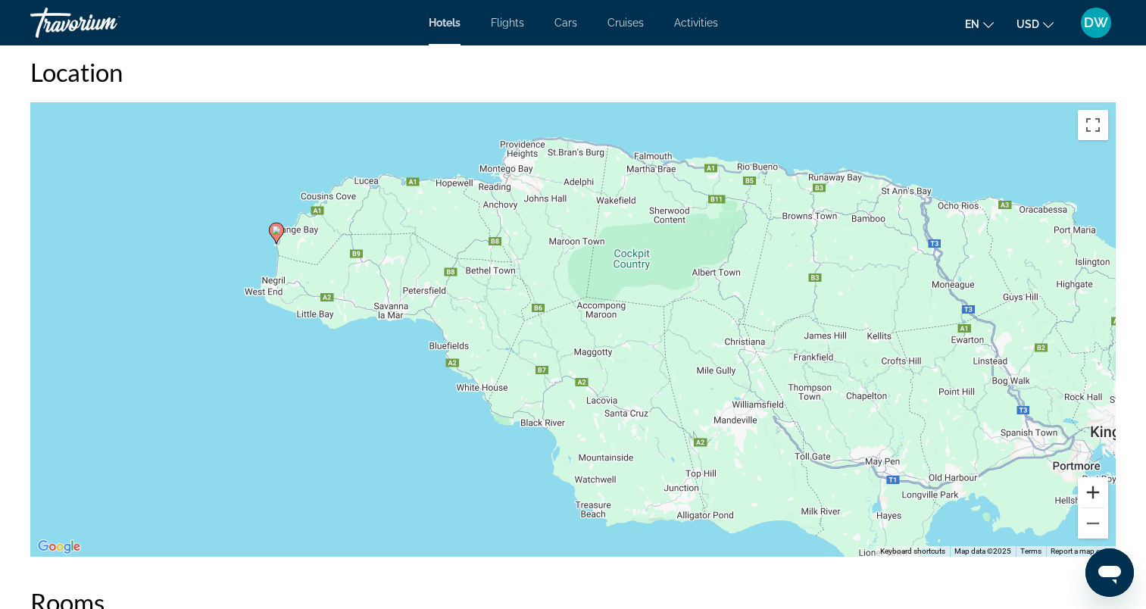
click at [1096, 498] on button "Zoom in" at bounding box center [1093, 492] width 30 height 30
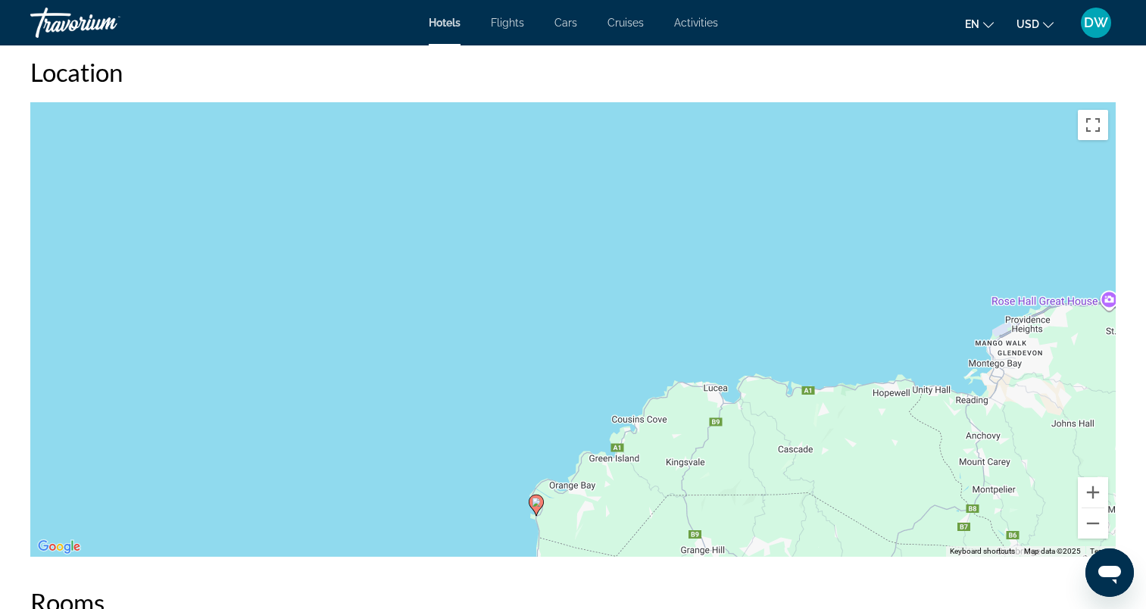
drag, startPoint x: 147, startPoint y: 150, endPoint x: 716, endPoint y: 513, distance: 675.0
click at [716, 513] on div "To activate drag with keyboard, press Alt + Enter. Once in keyboard drag state,…" at bounding box center [572, 329] width 1085 height 454
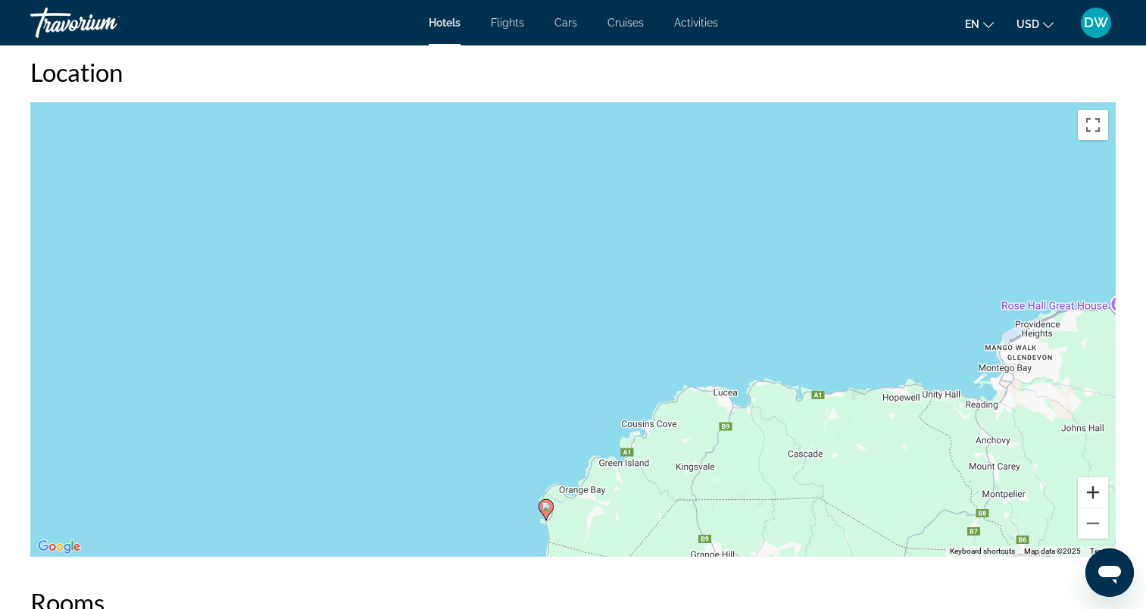
click at [1087, 503] on button "Zoom in" at bounding box center [1093, 492] width 30 height 30
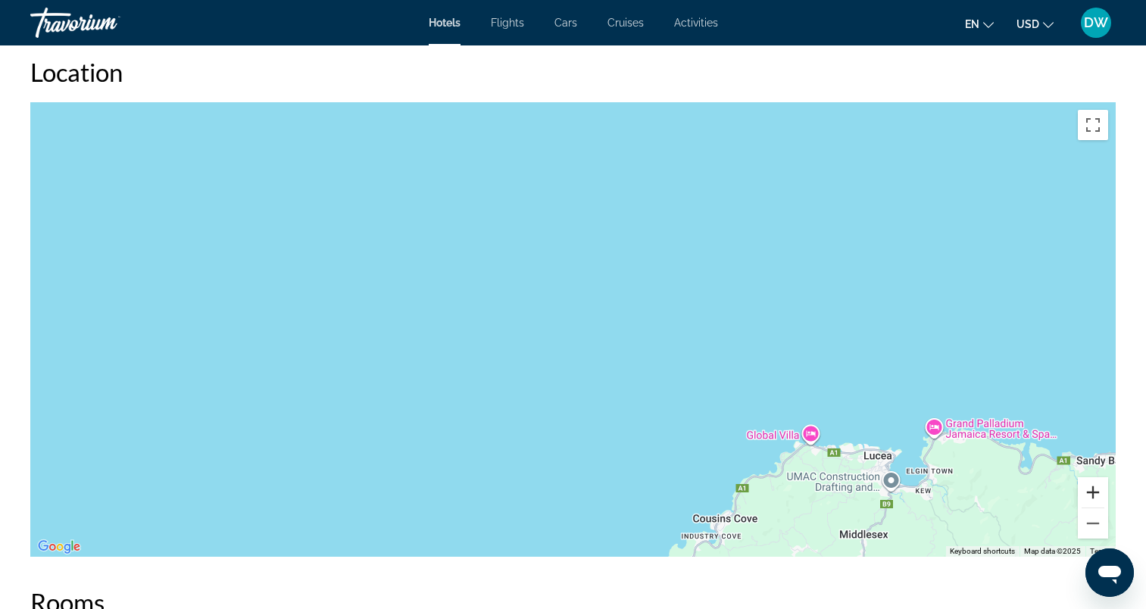
click at [1087, 503] on button "Zoom in" at bounding box center [1093, 492] width 30 height 30
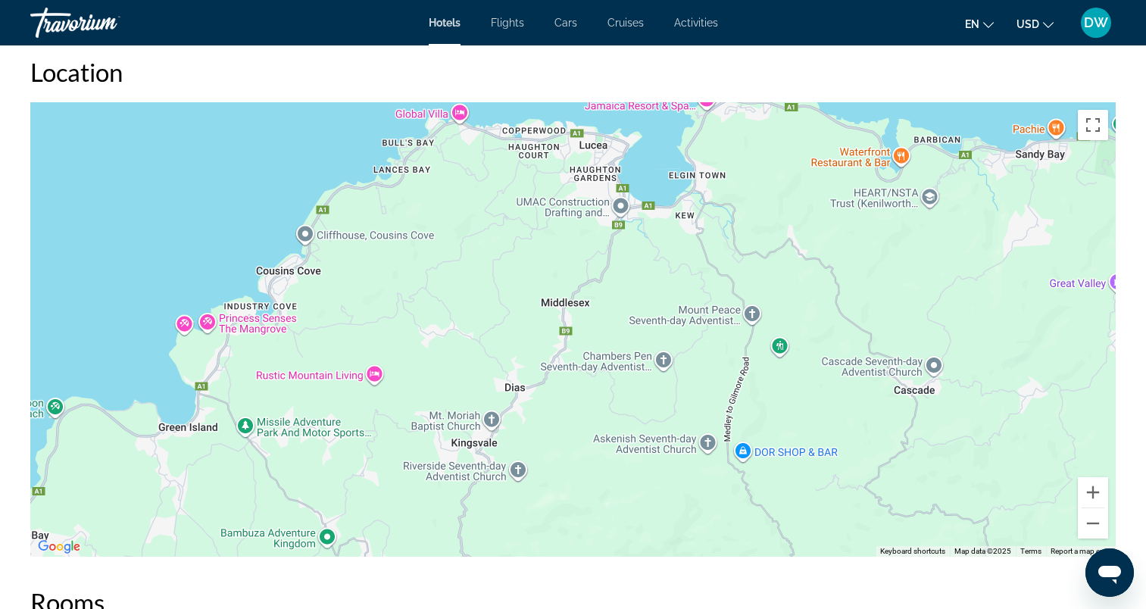
drag, startPoint x: 839, startPoint y: 492, endPoint x: 242, endPoint y: 50, distance: 743.0
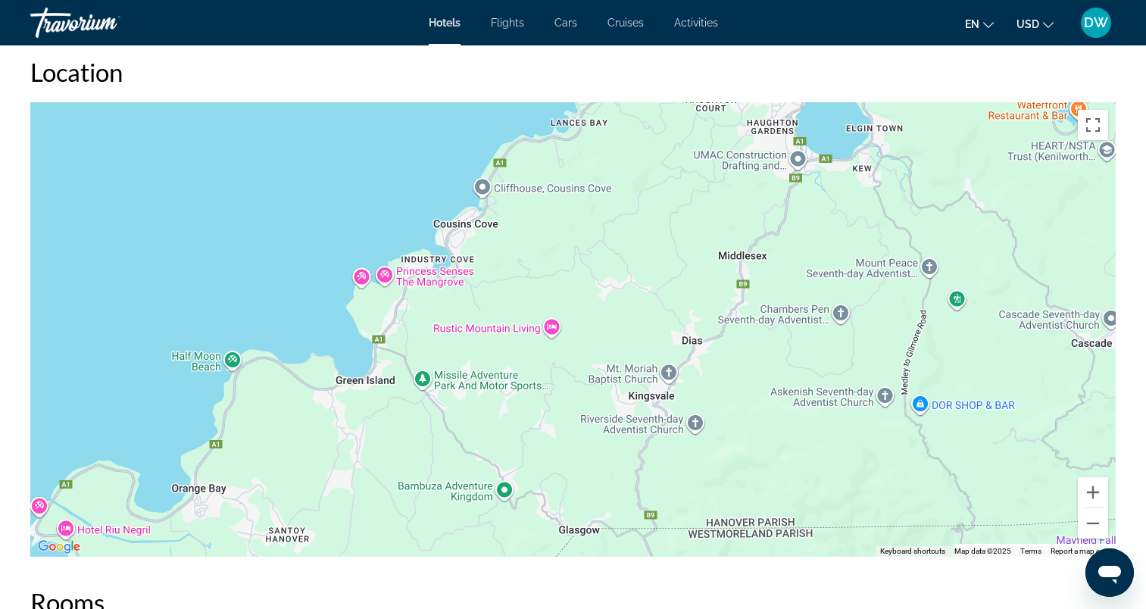
drag, startPoint x: 169, startPoint y: 253, endPoint x: 353, endPoint y: 208, distance: 189.4
click at [353, 208] on div "To activate drag with keyboard, press Alt + Enter. Once in keyboard drag state,…" at bounding box center [572, 329] width 1085 height 454
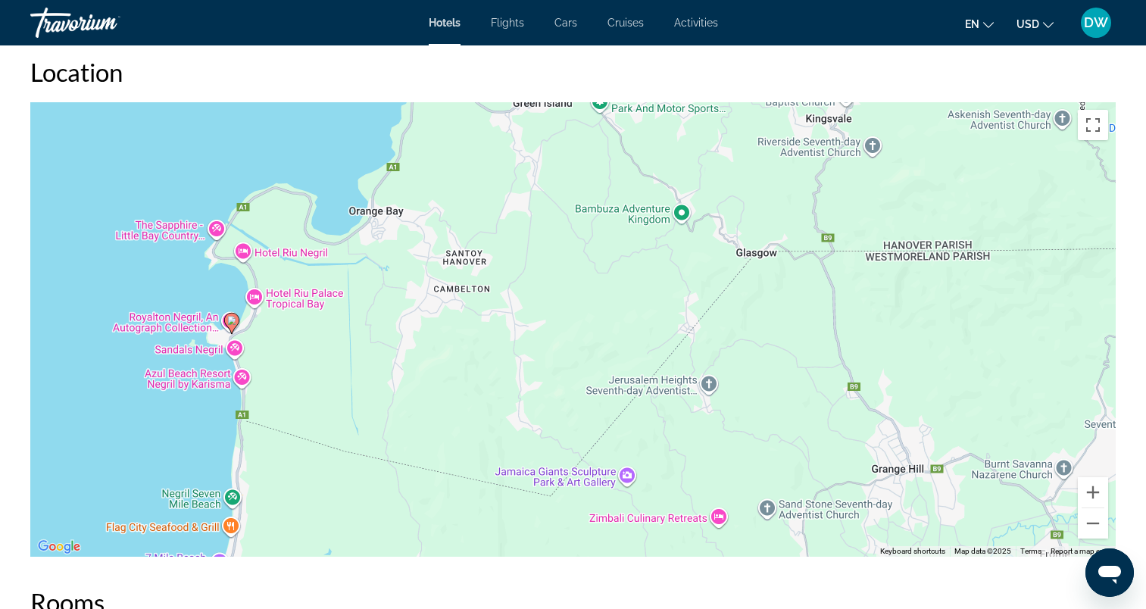
drag, startPoint x: 156, startPoint y: 377, endPoint x: 332, endPoint y: 113, distance: 317.8
click at [332, 113] on div "To activate drag with keyboard, press Alt + Enter. Once in keyboard drag state,…" at bounding box center [572, 329] width 1085 height 454
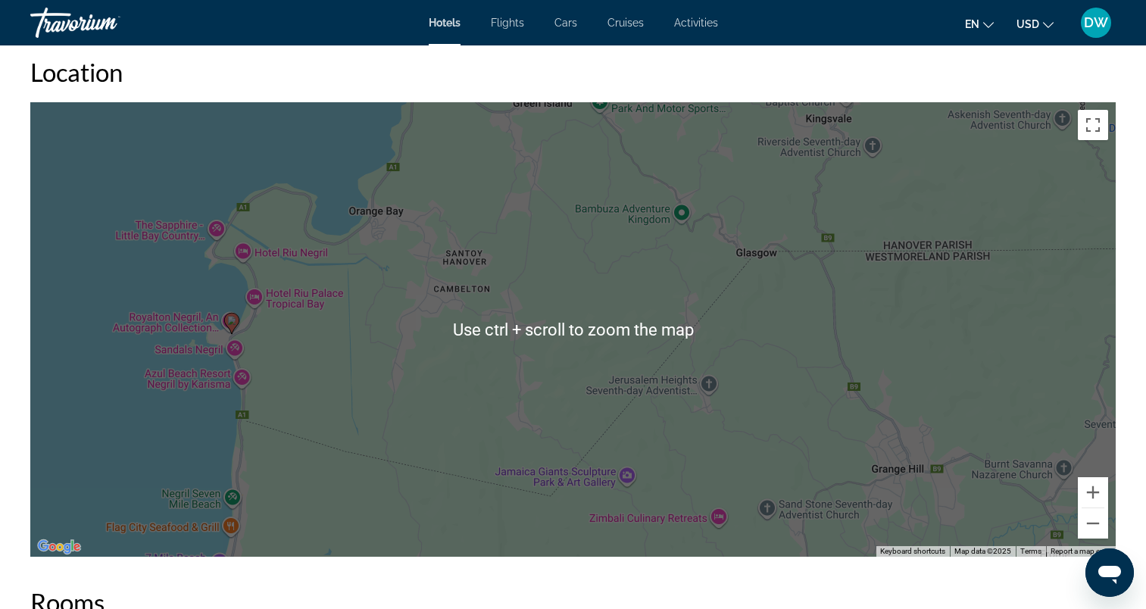
scroll to position [1212, 0]
